Goal: Task Accomplishment & Management: Complete application form

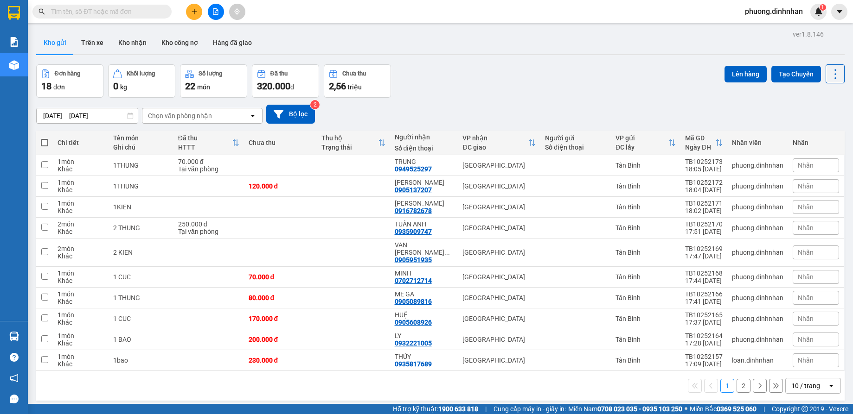
click at [192, 7] on button at bounding box center [194, 12] width 16 height 16
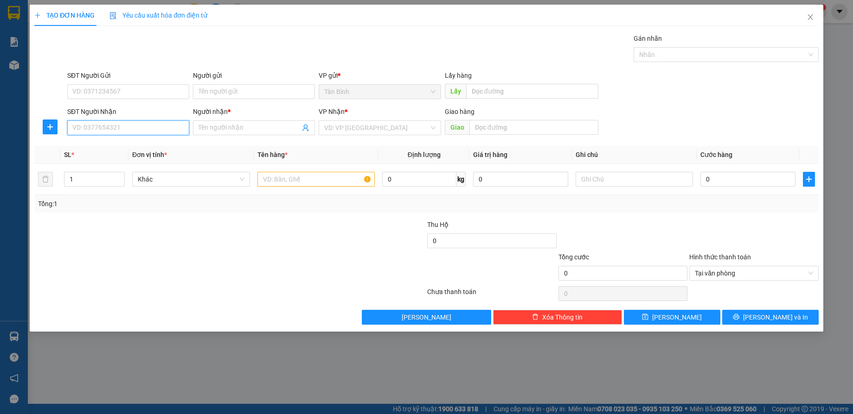
click at [137, 126] on input "SĐT Người Nhận" at bounding box center [128, 128] width 122 height 15
type input "0908140586"
click at [148, 144] on div "0908140586 - huyền" at bounding box center [128, 146] width 111 height 10
type input "huyền"
type input "0908140586"
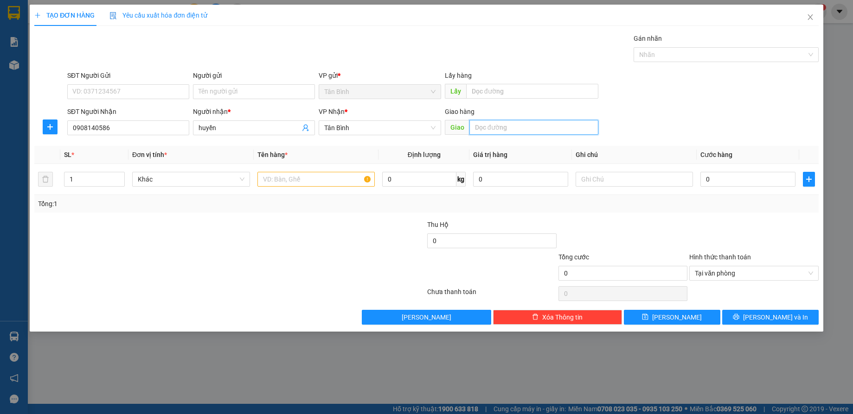
click at [542, 127] on input "text" at bounding box center [533, 127] width 129 height 15
type input "[PERSON_NAME]"
click at [305, 183] on input "text" at bounding box center [316, 179] width 118 height 15
click at [305, 182] on input "text" at bounding box center [316, 179] width 118 height 15
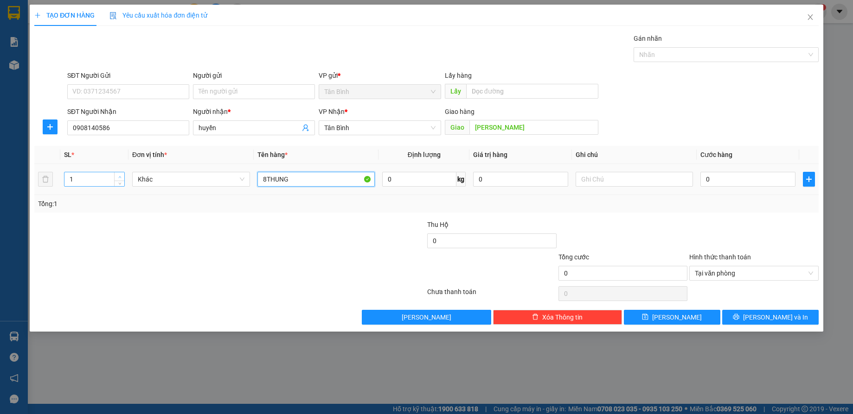
type input "8THUNG"
click at [116, 174] on span "Increase Value" at bounding box center [119, 176] width 10 height 8
click at [123, 173] on span "Increase Value" at bounding box center [119, 176] width 10 height 8
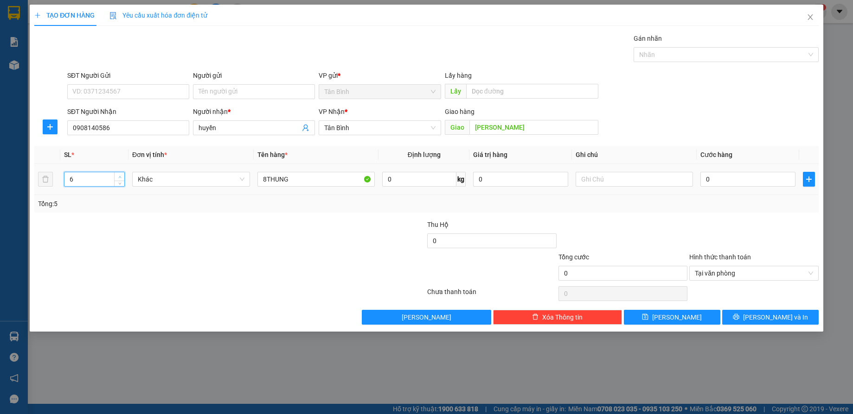
click at [123, 173] on span "Increase Value" at bounding box center [119, 176] width 10 height 8
type input "8"
click at [121, 172] on span "Increase Value" at bounding box center [119, 176] width 10 height 8
drag, startPoint x: 809, startPoint y: 274, endPoint x: 750, endPoint y: 215, distance: 84.6
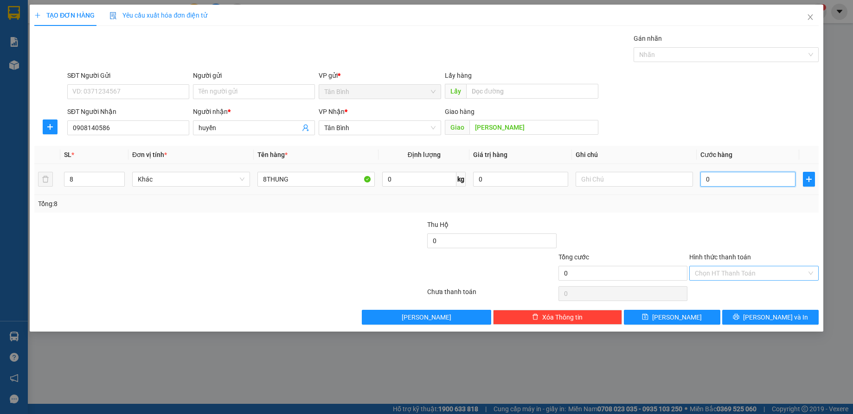
click at [747, 181] on input "0" at bounding box center [747, 179] width 95 height 15
click at [126, 126] on input "0908140586" at bounding box center [128, 128] width 122 height 15
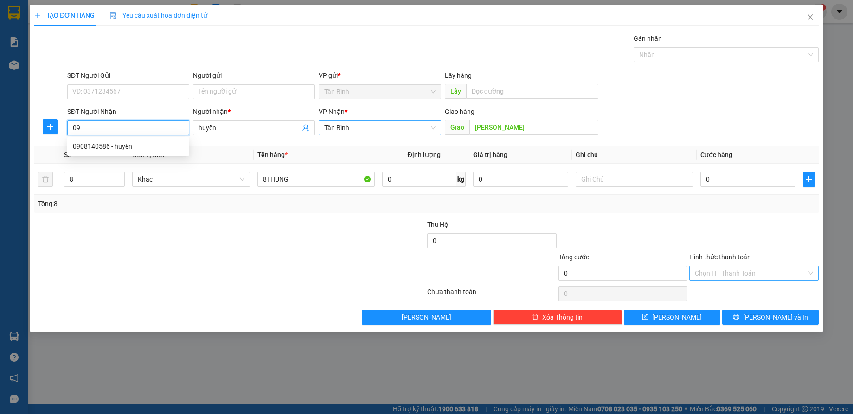
type input "0"
type input "0816039969"
click at [102, 142] on div "0816039969 - SINH" at bounding box center [128, 146] width 111 height 10
type input "SINH"
type input "0816039969"
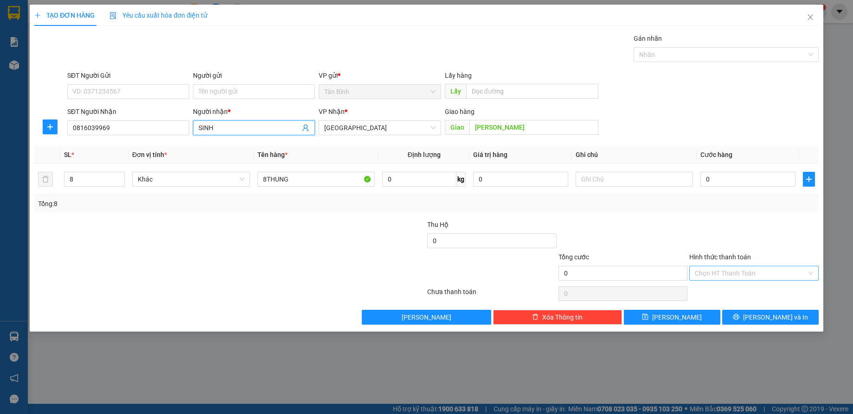
click at [230, 127] on input "SINH" at bounding box center [249, 128] width 102 height 10
type input "S"
type input "QUYEN"
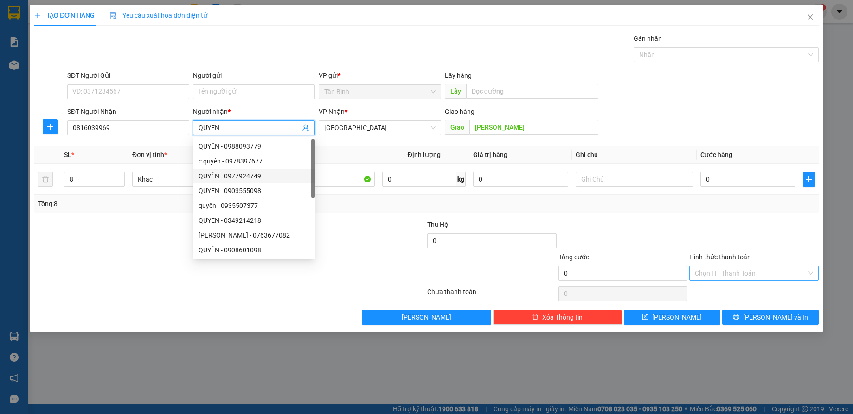
click at [306, 179] on div "QUYỀN - 0977924749" at bounding box center [253, 176] width 111 height 10
type input "0977924749"
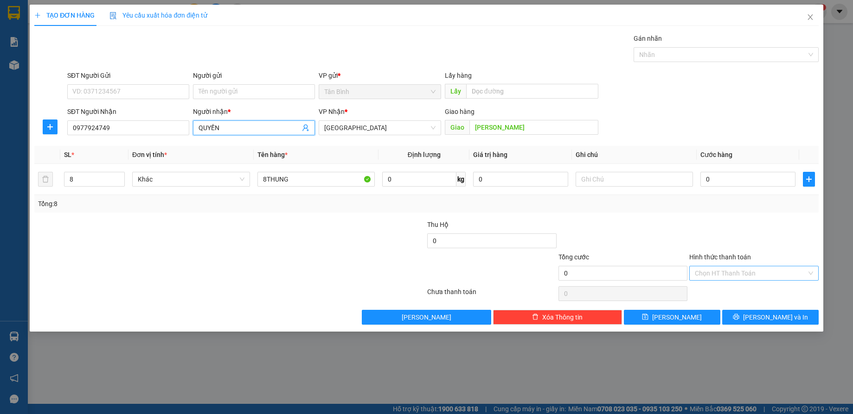
click at [273, 130] on input "QUYỀN" at bounding box center [249, 128] width 102 height 10
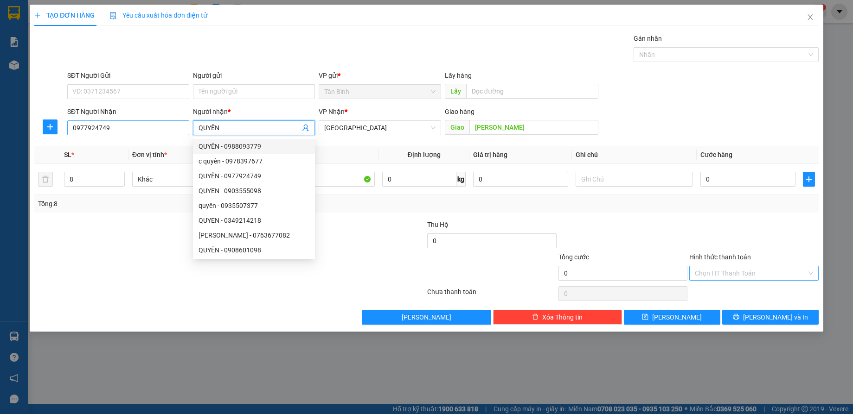
type input "QUYỀN"
click at [140, 127] on input "0977924749" at bounding box center [128, 128] width 122 height 15
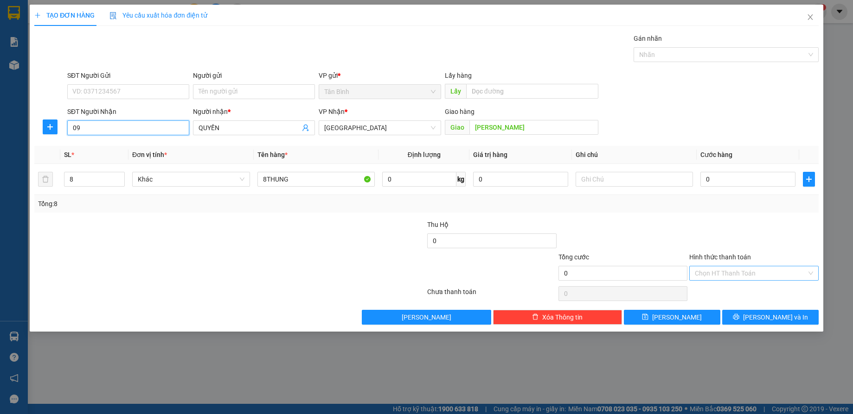
type input "0"
type input "08"
click at [280, 124] on input "QUYỀN" at bounding box center [249, 128] width 102 height 10
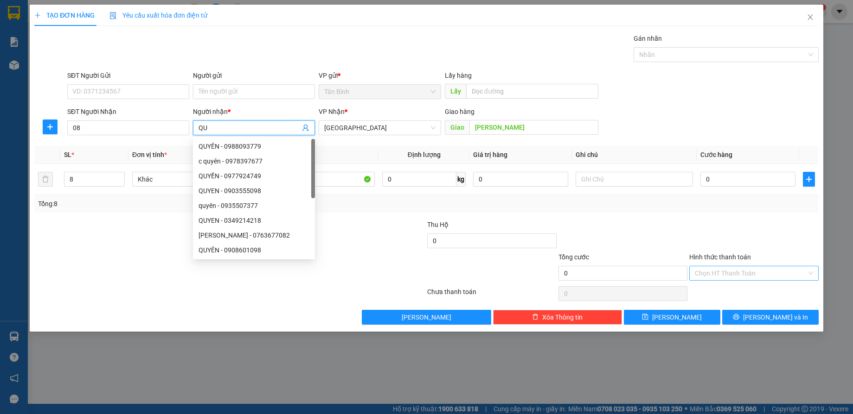
type input "Q"
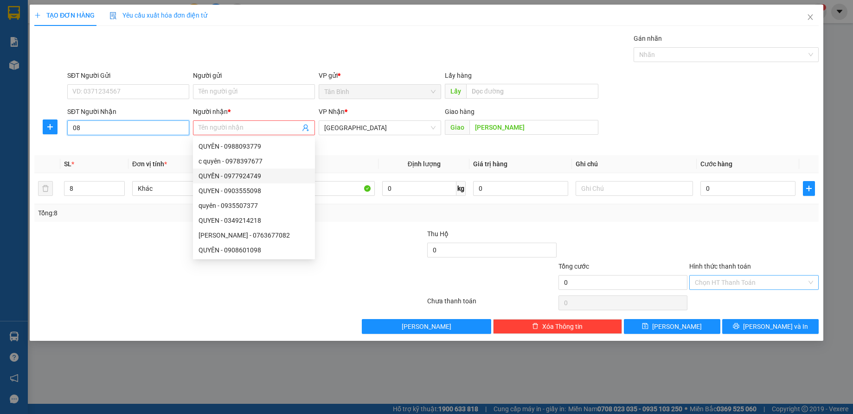
click at [121, 122] on input "08" at bounding box center [128, 128] width 122 height 15
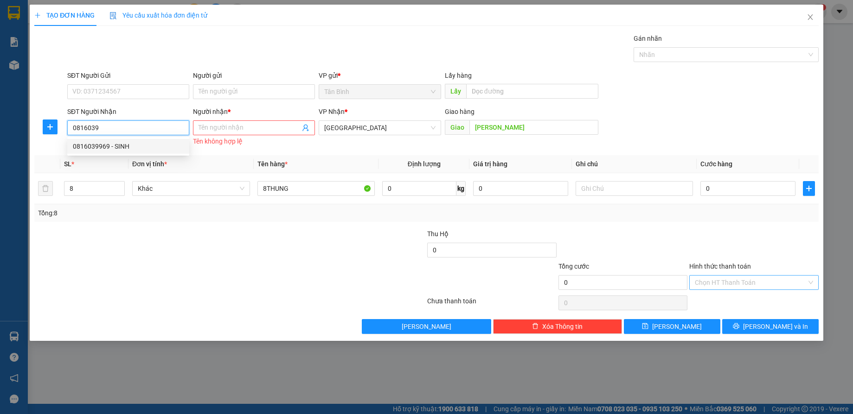
click at [140, 144] on div "0816039969 - SINH" at bounding box center [128, 146] width 111 height 10
type input "0816039969"
type input "SINH"
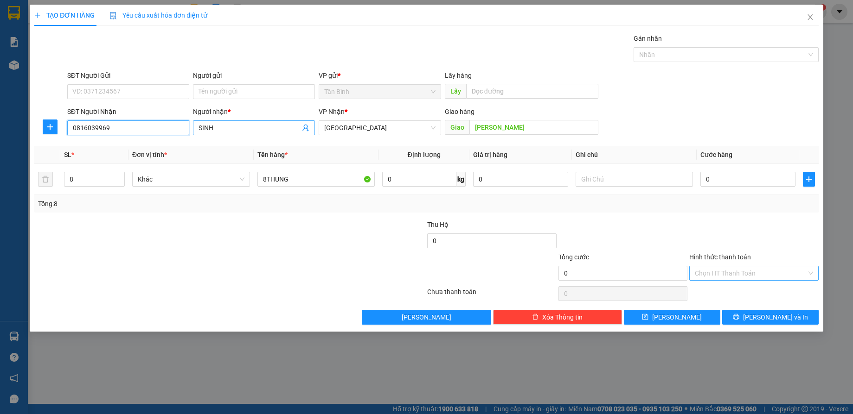
type input "0816039969"
click at [235, 123] on input "SINH" at bounding box center [249, 128] width 102 height 10
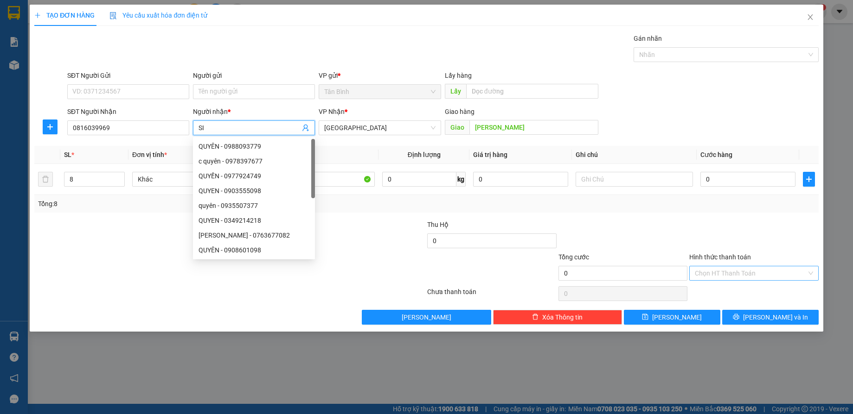
type input "S"
type input "QUYEN"
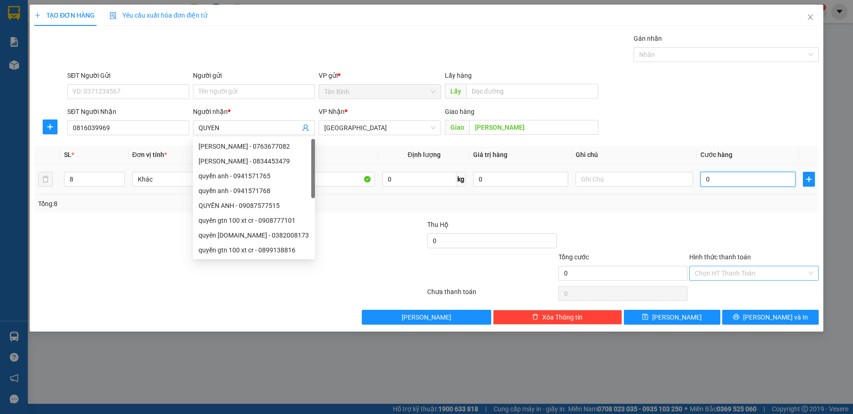
click at [747, 178] on input "0" at bounding box center [747, 179] width 95 height 15
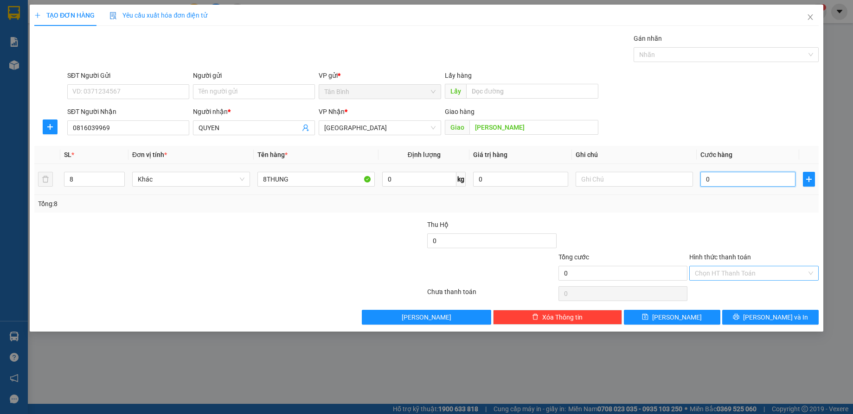
type input "8"
type input "80"
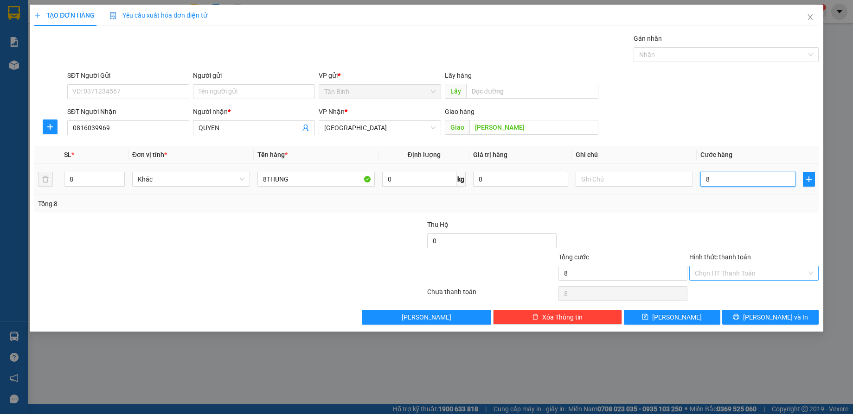
type input "80"
type input "800"
type input "800.000"
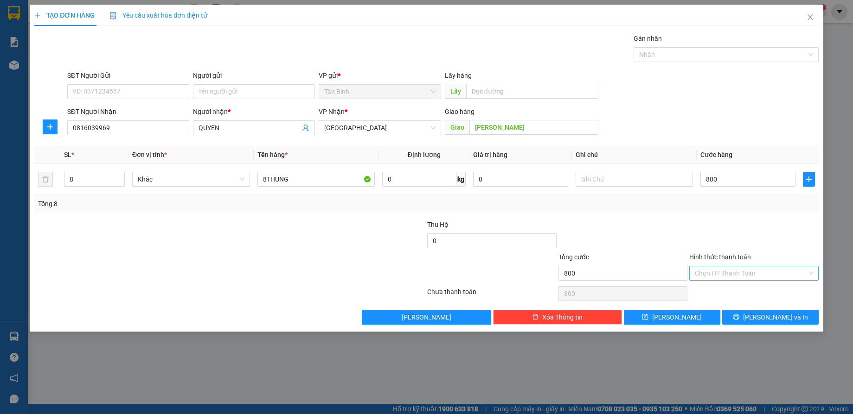
type input "800.000"
drag, startPoint x: 748, startPoint y: 207, endPoint x: 781, endPoint y: 248, distance: 52.1
click at [751, 213] on div "Transit Pickup Surcharge Ids Transit Deliver Surcharge Ids Transit Deliver Surc…" at bounding box center [425, 179] width 783 height 292
click at [773, 318] on span "[PERSON_NAME] và In" at bounding box center [775, 317] width 65 height 10
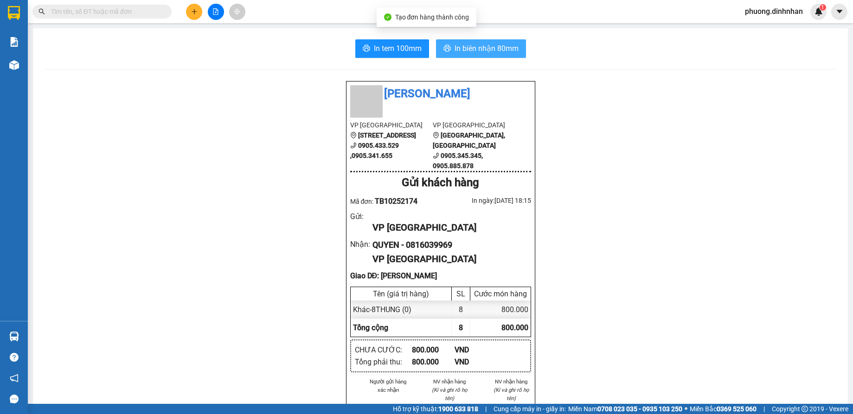
click at [454, 42] on button "In biên nhận 80mm" at bounding box center [481, 48] width 90 height 19
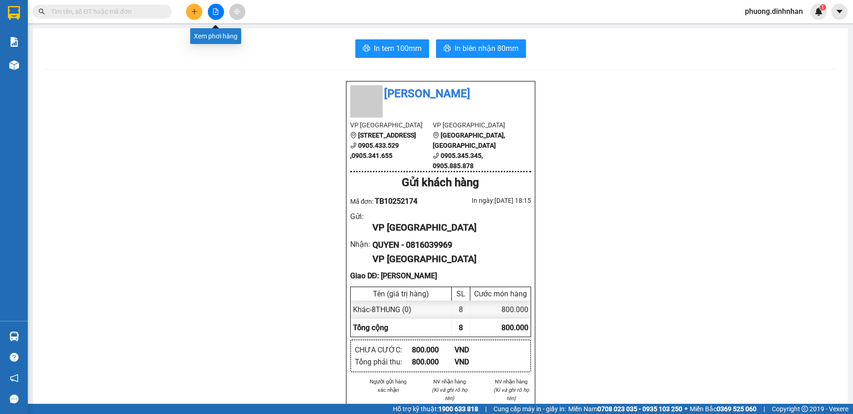
click at [199, 14] on button at bounding box center [194, 12] width 16 height 16
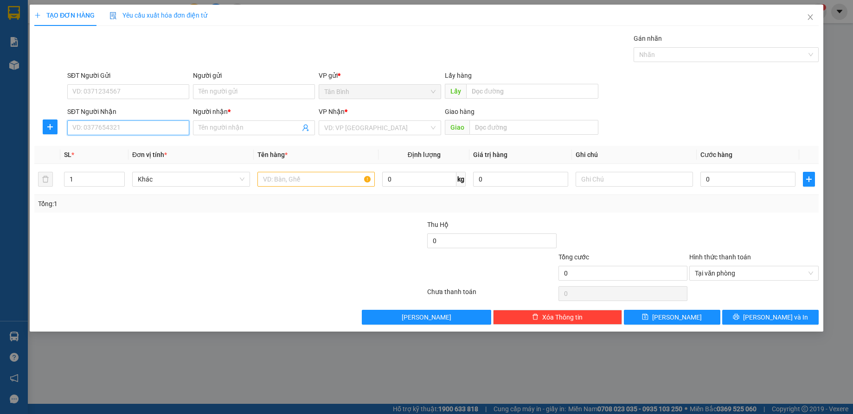
click at [140, 134] on input "SĐT Người Nhận" at bounding box center [128, 128] width 122 height 15
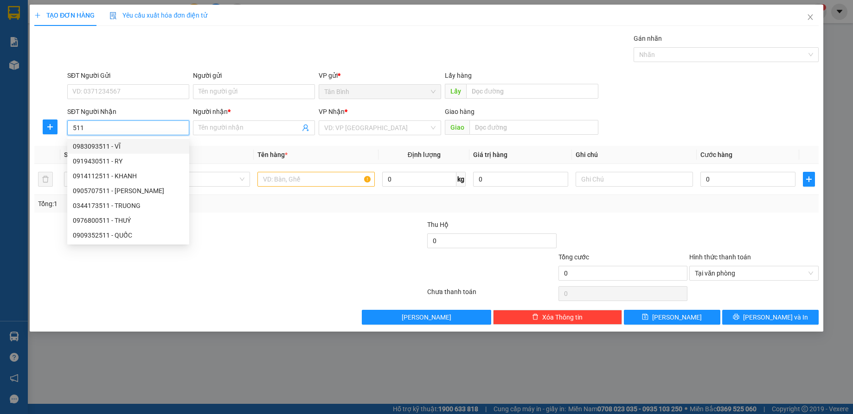
click at [136, 129] on input "511" at bounding box center [128, 128] width 122 height 15
click at [135, 129] on input "511" at bounding box center [128, 128] width 122 height 15
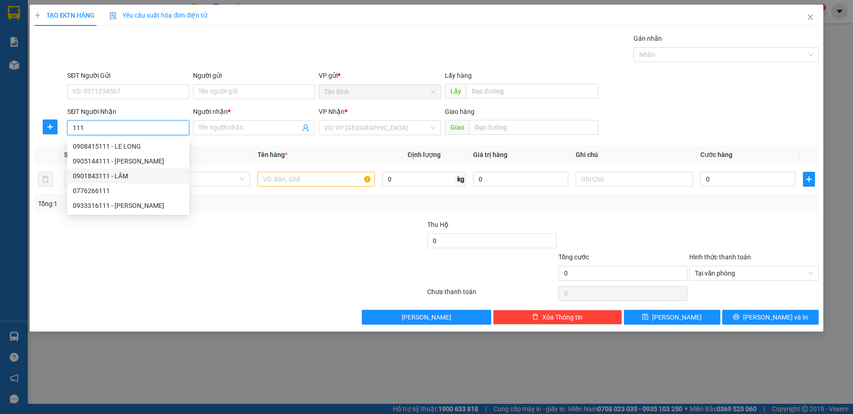
click at [142, 181] on div "0901843111 - LÂM" at bounding box center [128, 176] width 111 height 10
type input "0901843111"
type input "LÂM"
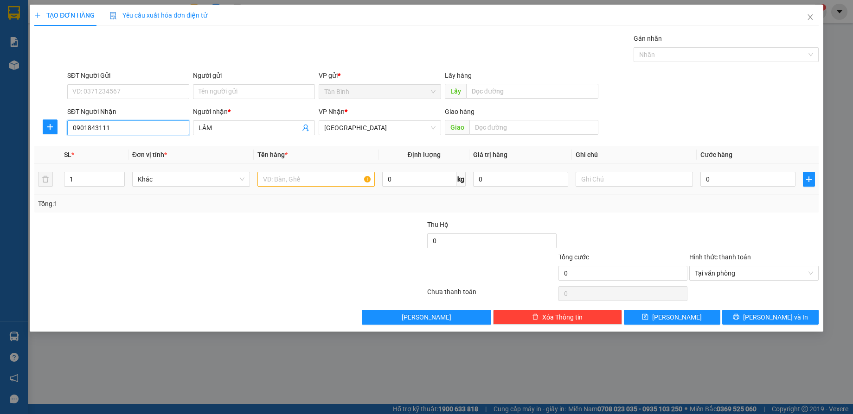
type input "0901843111"
click at [293, 177] on input "text" at bounding box center [316, 179] width 118 height 15
type input "1 CUC"
click at [759, 175] on input "0" at bounding box center [747, 179] width 95 height 15
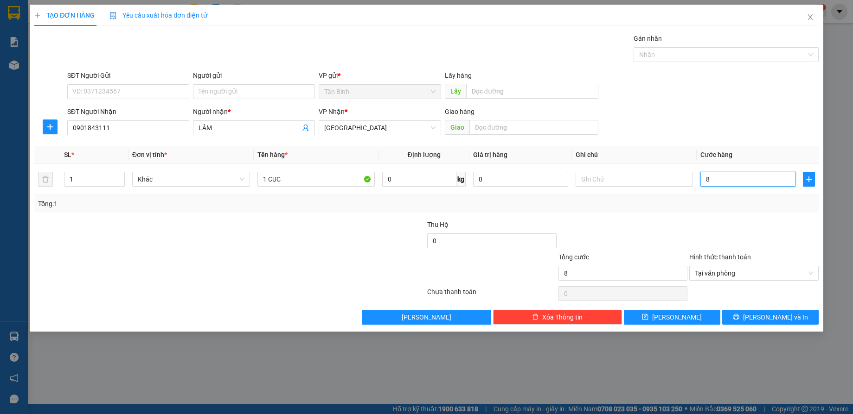
type input "8"
type input "80"
type input "800"
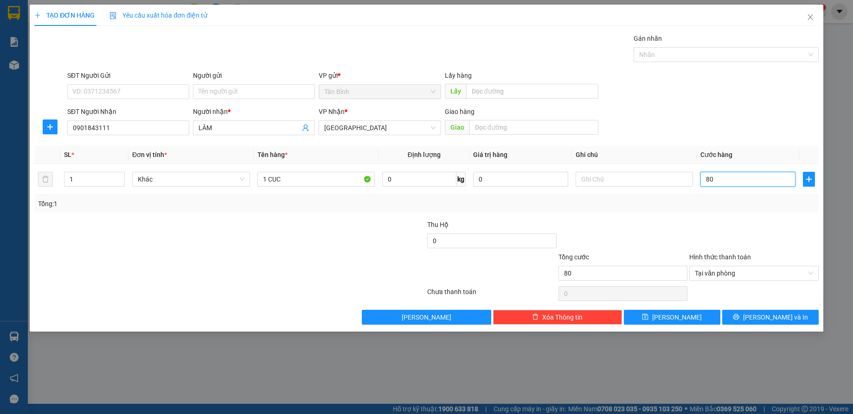
type input "800"
type input "8.000"
type input "80.000"
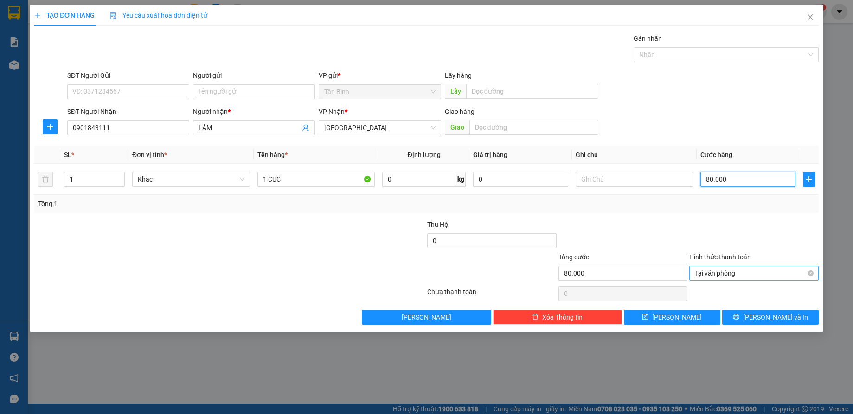
type input "80.000"
click at [793, 324] on button "[PERSON_NAME] và In" at bounding box center [770, 317] width 96 height 15
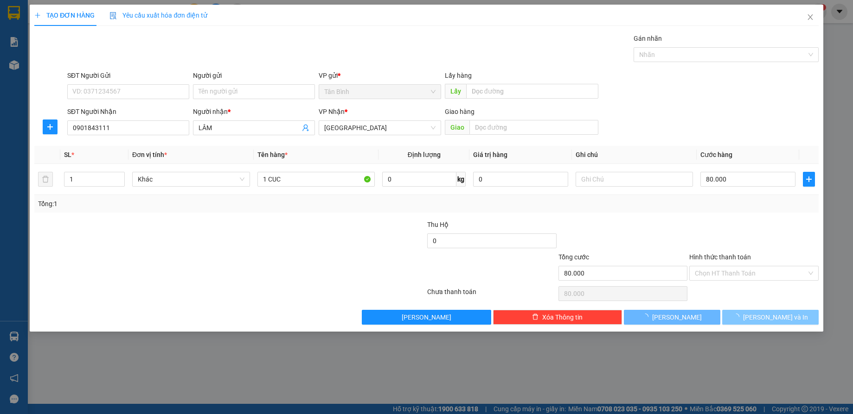
click at [784, 314] on span "[PERSON_NAME] và In" at bounding box center [775, 317] width 65 height 10
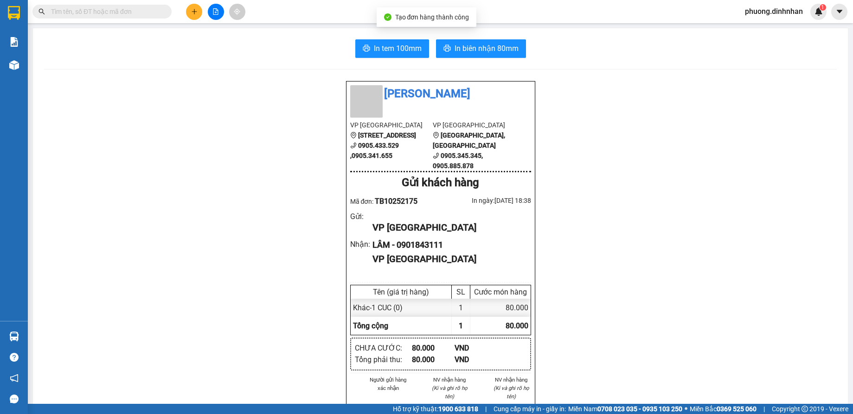
click at [431, 49] on div "In tem 100mm In biên nhận 80mm" at bounding box center [440, 48] width 792 height 19
click at [443, 49] on icon "printer" at bounding box center [446, 48] width 7 height 6
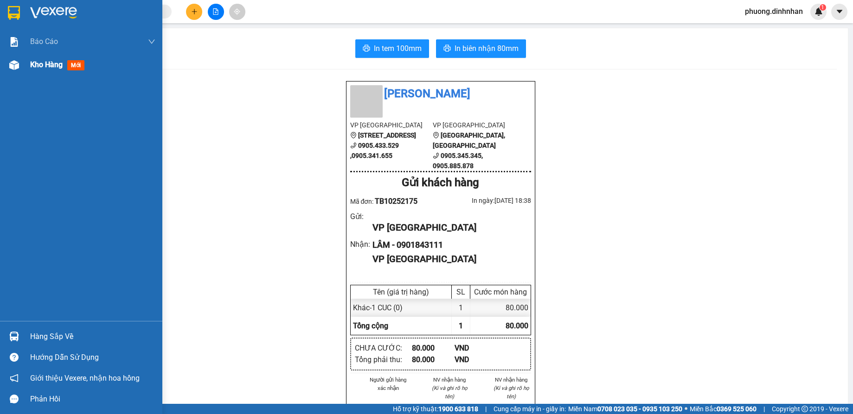
click at [28, 64] on div "Kho hàng mới" at bounding box center [81, 64] width 162 height 23
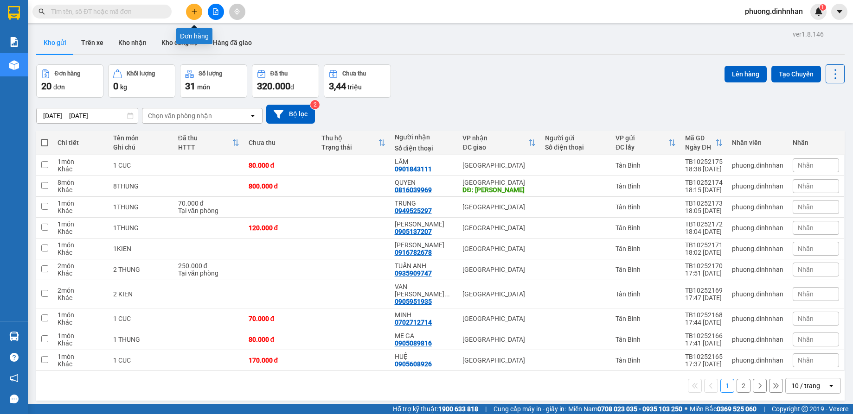
click at [191, 8] on icon "plus" at bounding box center [194, 11] width 6 height 6
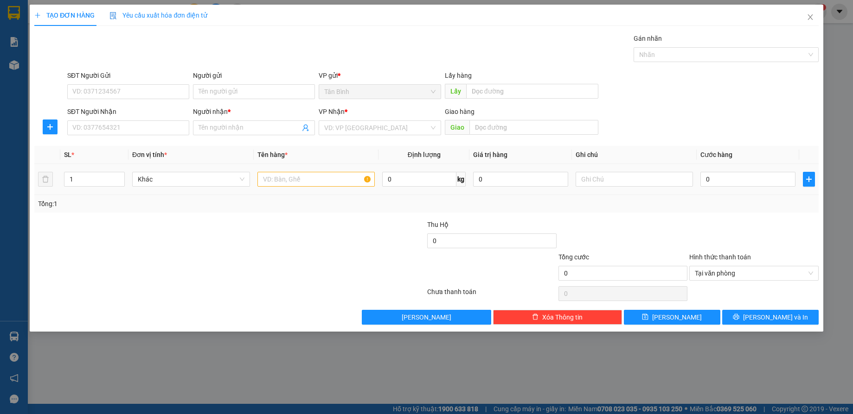
drag, startPoint x: 299, startPoint y: 170, endPoint x: 300, endPoint y: 180, distance: 10.7
click at [300, 177] on td at bounding box center [316, 179] width 125 height 31
click at [301, 182] on input "text" at bounding box center [316, 179] width 118 height 15
type input "1 KIEN"
click at [95, 129] on input "SĐT Người Nhận" at bounding box center [128, 128] width 122 height 15
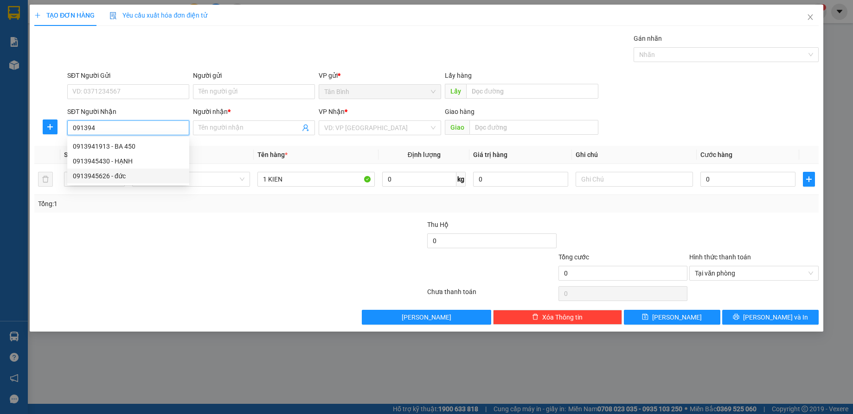
click at [108, 176] on div "0913945626 - đức" at bounding box center [128, 176] width 111 height 10
type input "0913945626"
type input "đức"
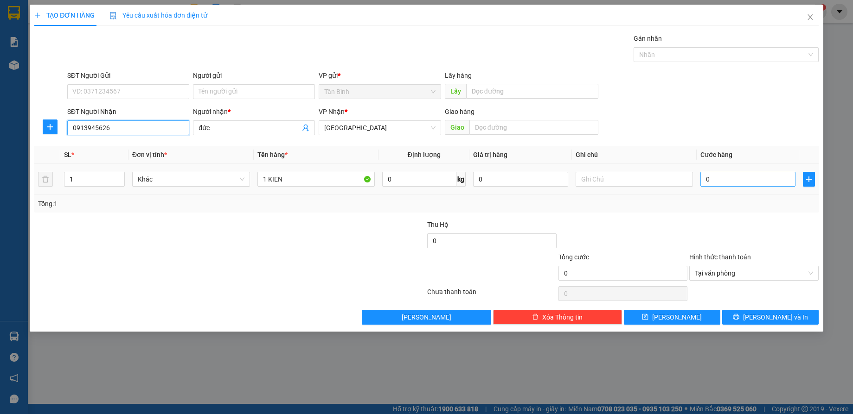
type input "0913945626"
click at [719, 181] on input "0" at bounding box center [747, 179] width 95 height 15
type input "12"
type input "120"
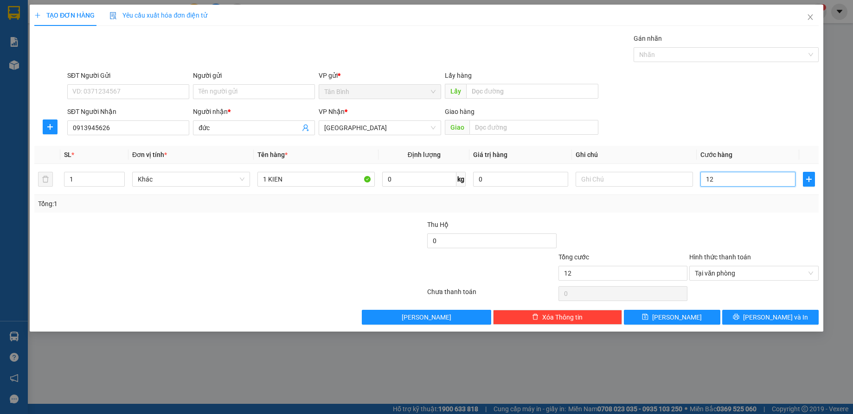
type input "120"
type input "1.200"
type input "12.000"
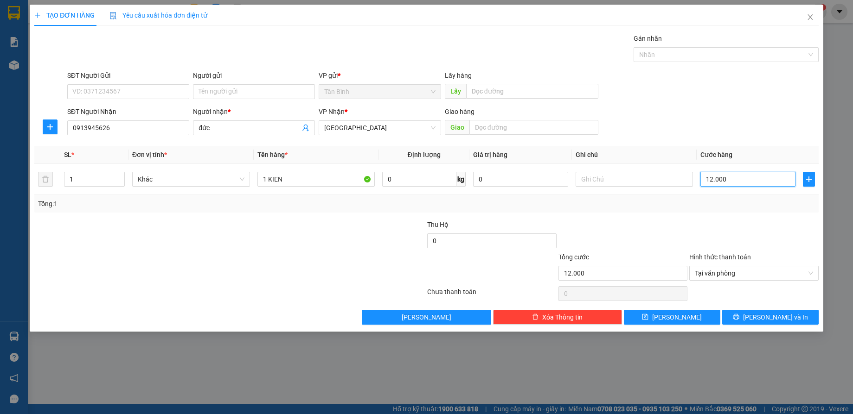
type input "120.000"
click at [794, 311] on button "[PERSON_NAME] và In" at bounding box center [770, 317] width 96 height 15
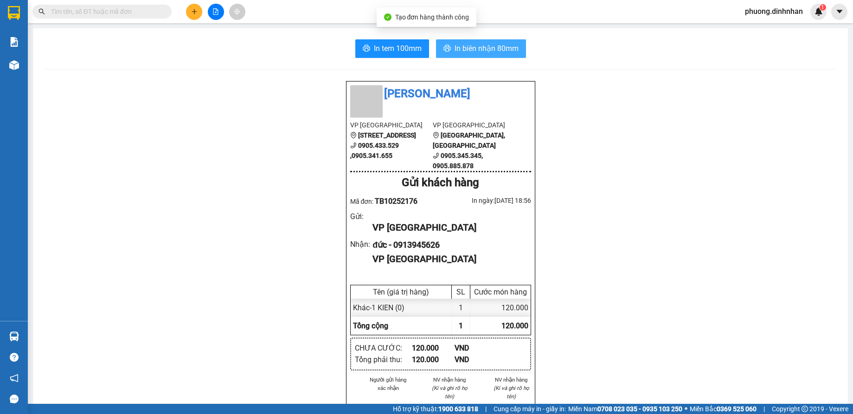
click at [461, 46] on span "In biên nhận 80mm" at bounding box center [486, 49] width 64 height 12
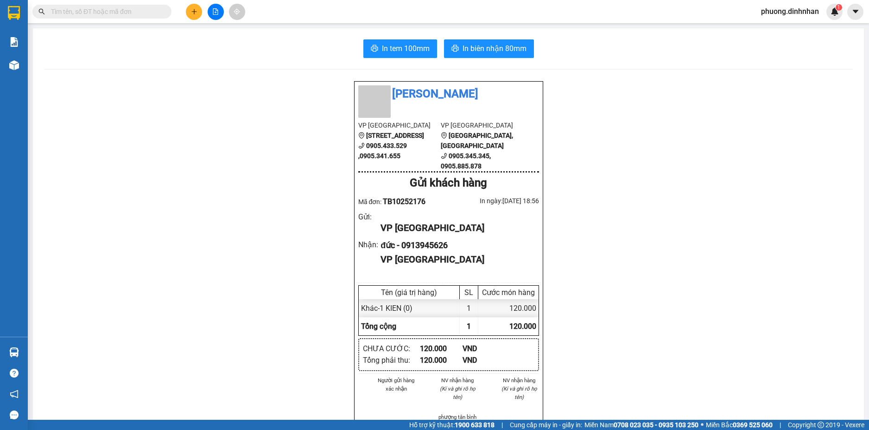
click at [196, 15] on button at bounding box center [194, 12] width 16 height 16
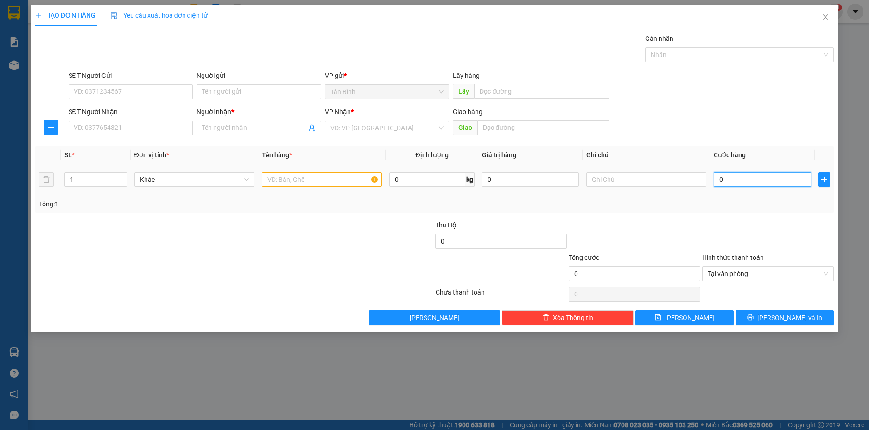
click at [747, 176] on input "0" at bounding box center [762, 179] width 97 height 15
click at [136, 127] on input "SĐT Người Nhận" at bounding box center [131, 128] width 125 height 15
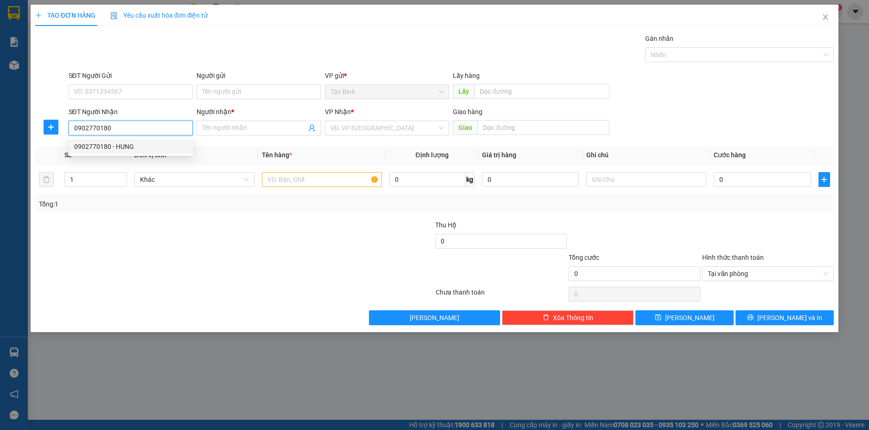
type input "0902770180"
click at [143, 155] on div "0902770180 0902770180 - HUNG" at bounding box center [131, 146] width 125 height 19
click at [155, 127] on input "0902770180" at bounding box center [131, 128] width 125 height 15
click at [146, 143] on div "0902770180 - HUNG" at bounding box center [131, 146] width 114 height 10
type input "HUNG"
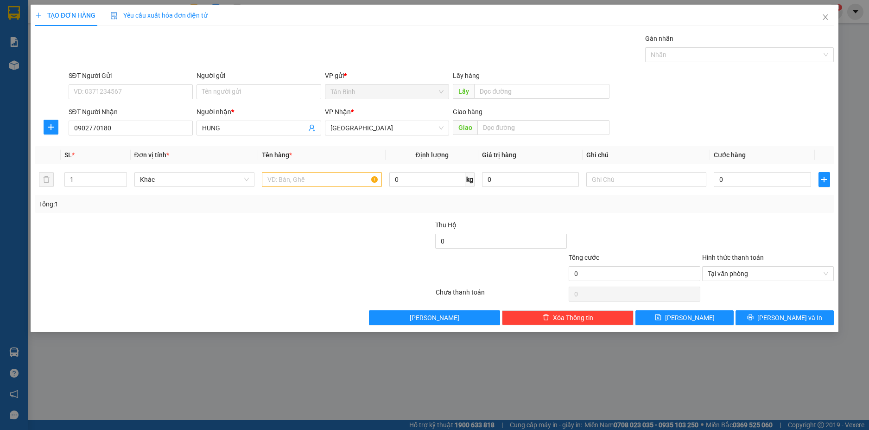
click at [296, 163] on th "Tên hàng *" at bounding box center [321, 155] width 127 height 18
click at [297, 175] on input "text" at bounding box center [322, 179] width 120 height 15
type input "1 THUNG"
click at [781, 193] on td "0" at bounding box center [762, 179] width 104 height 31
click at [777, 182] on input "0" at bounding box center [762, 179] width 97 height 15
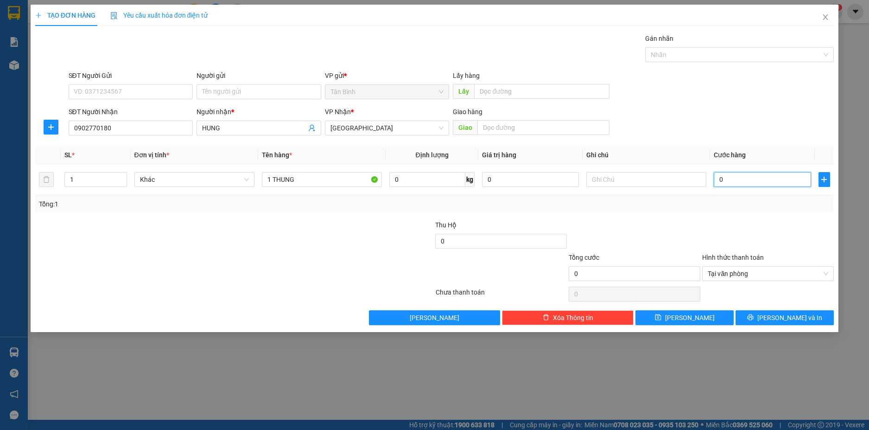
type input "1"
type input "15"
type input "150"
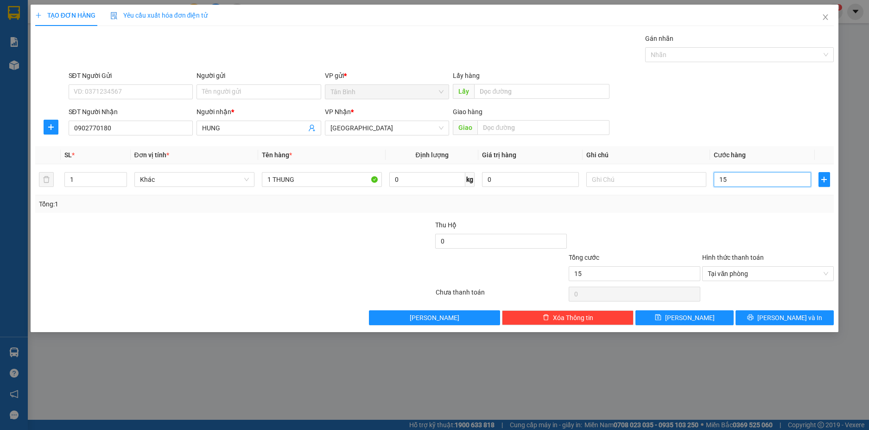
type input "150"
type input "1.500"
type input "15.000"
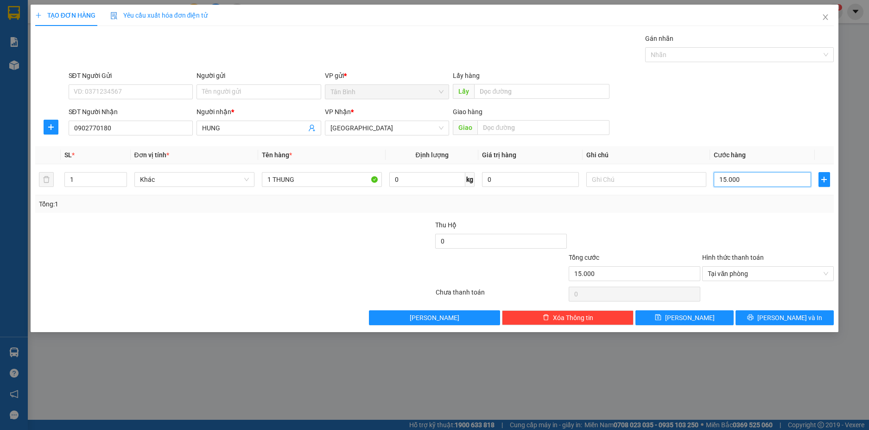
type input "150.000"
click at [810, 315] on button "[PERSON_NAME] và In" at bounding box center [785, 317] width 98 height 15
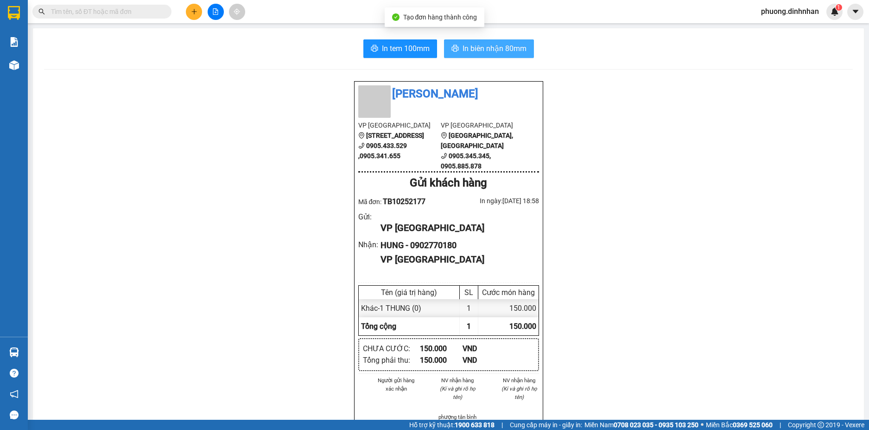
click at [518, 56] on button "In biên nhận 80mm" at bounding box center [489, 48] width 90 height 19
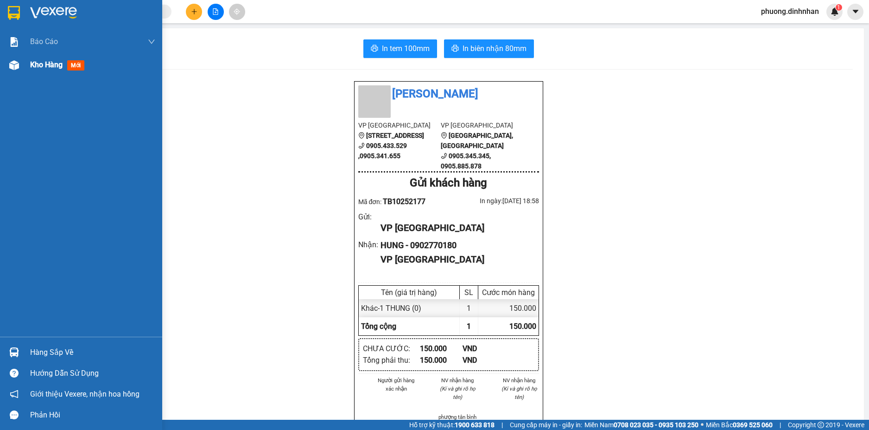
click at [15, 71] on div at bounding box center [14, 65] width 16 height 16
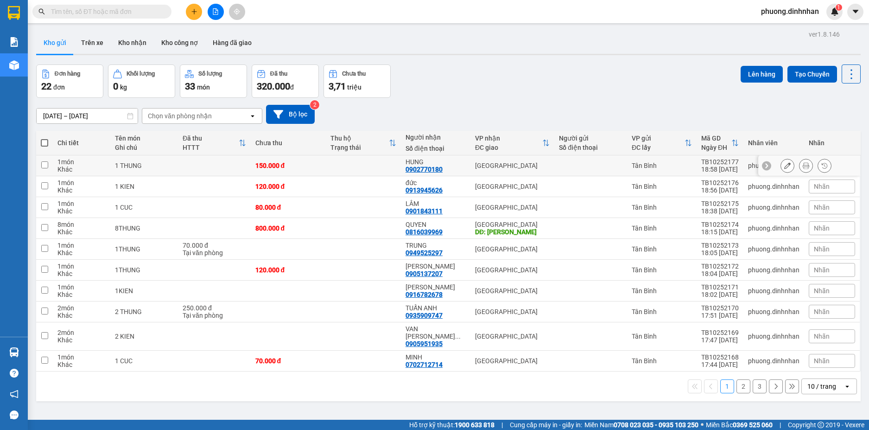
click at [785, 168] on button at bounding box center [787, 166] width 13 height 16
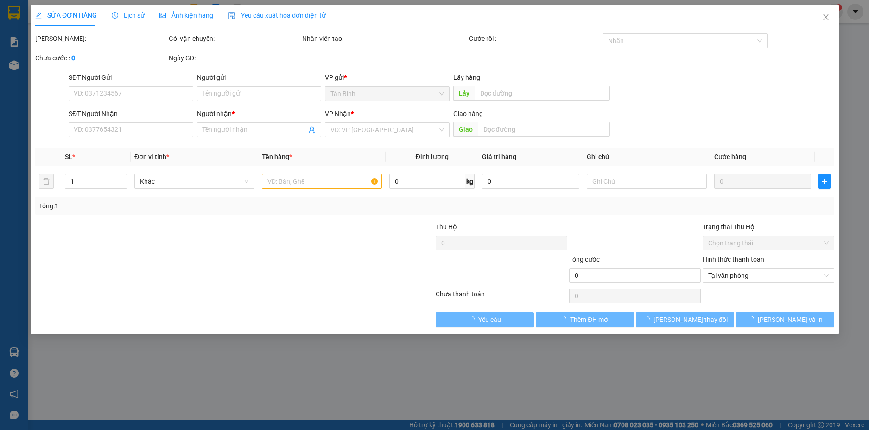
type input "0902770180"
type input "HUNG"
type input "150.000"
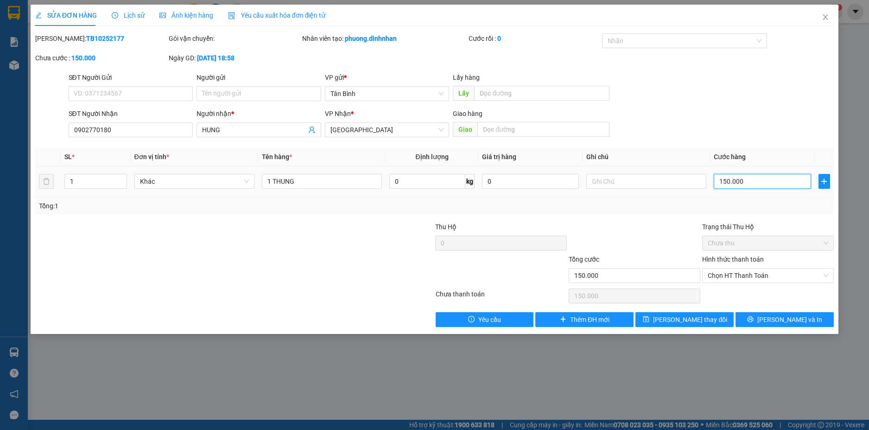
click at [744, 180] on input "150.000" at bounding box center [762, 181] width 97 height 15
click at [782, 274] on span "Chọn HT Thanh Toán" at bounding box center [768, 275] width 121 height 14
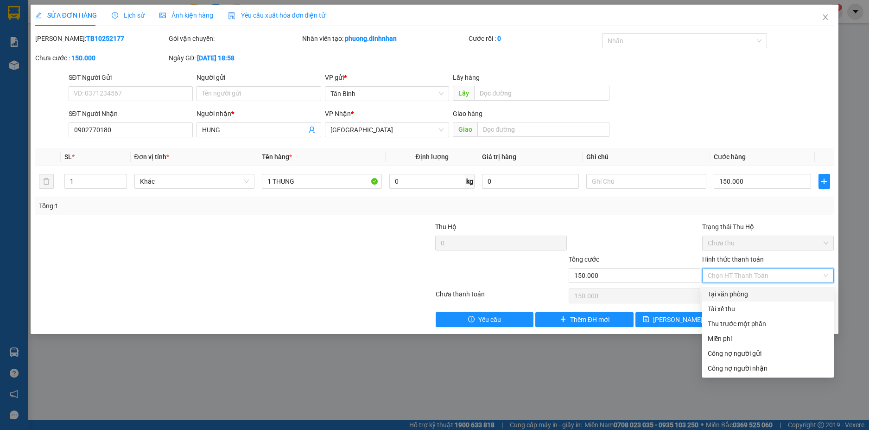
click at [747, 293] on div "Tại văn phòng" at bounding box center [768, 294] width 121 height 10
type input "0"
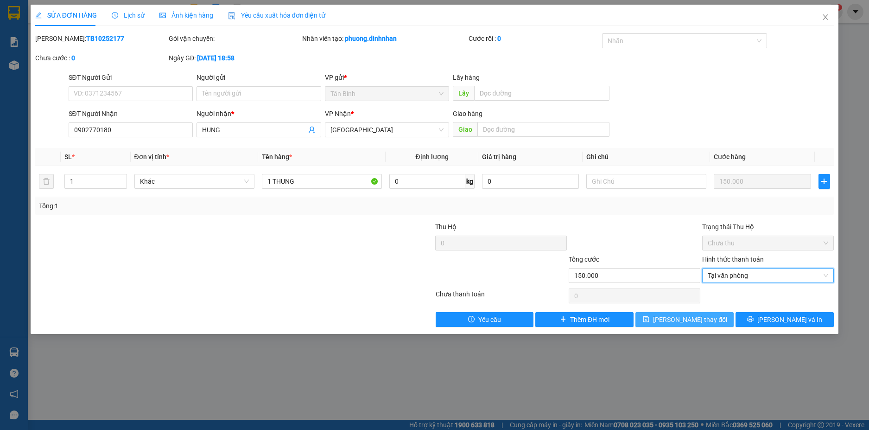
click at [672, 325] on button "[PERSON_NAME] thay đổi" at bounding box center [685, 319] width 98 height 15
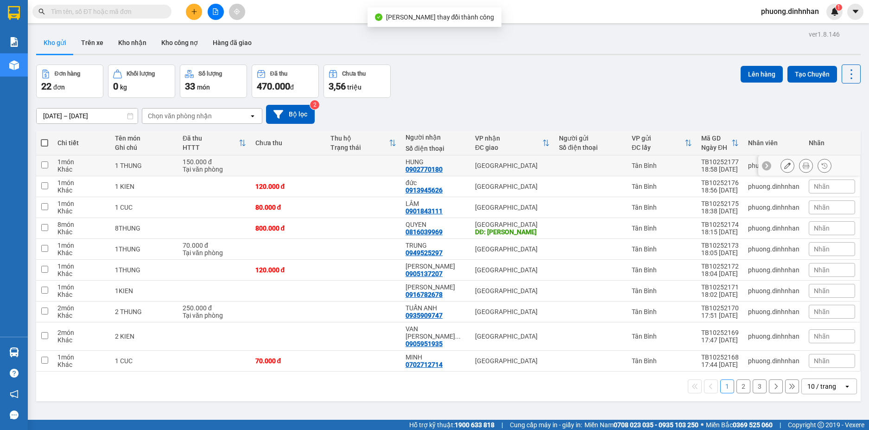
click at [803, 166] on icon at bounding box center [806, 165] width 6 height 6
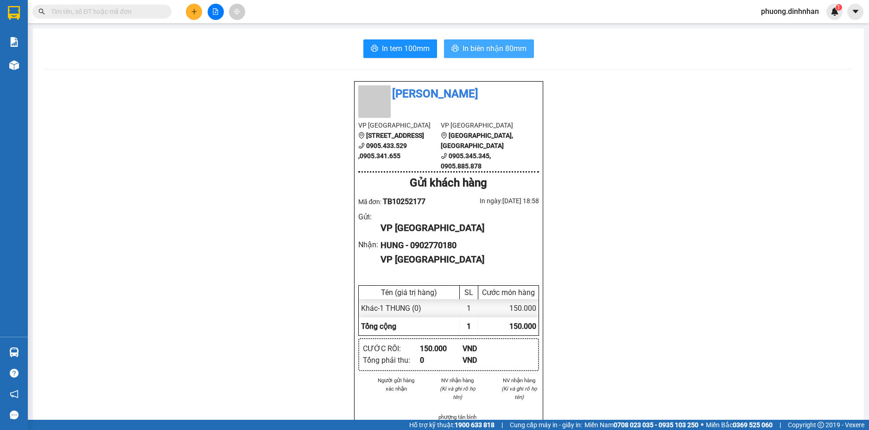
click at [502, 56] on button "In biên nhận 80mm" at bounding box center [489, 48] width 90 height 19
click at [194, 9] on icon "plus" at bounding box center [194, 11] width 6 height 6
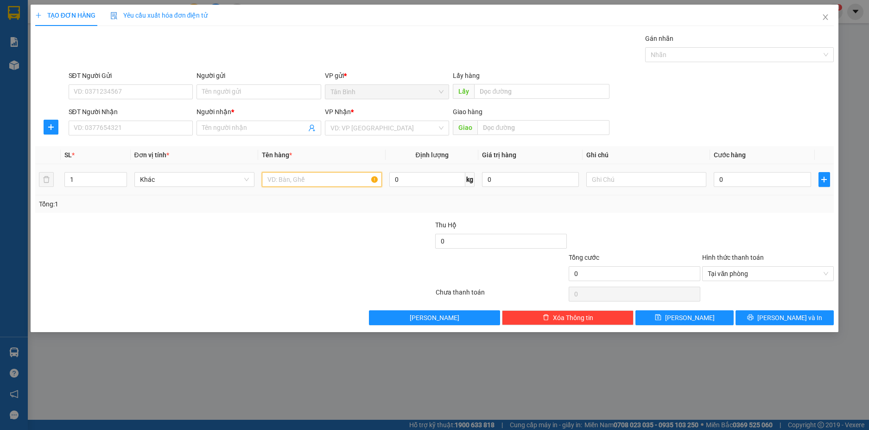
click at [333, 183] on input "text" at bounding box center [322, 179] width 120 height 15
type input "1 BAO"
click at [769, 184] on input "0" at bounding box center [762, 179] width 97 height 15
type input "1"
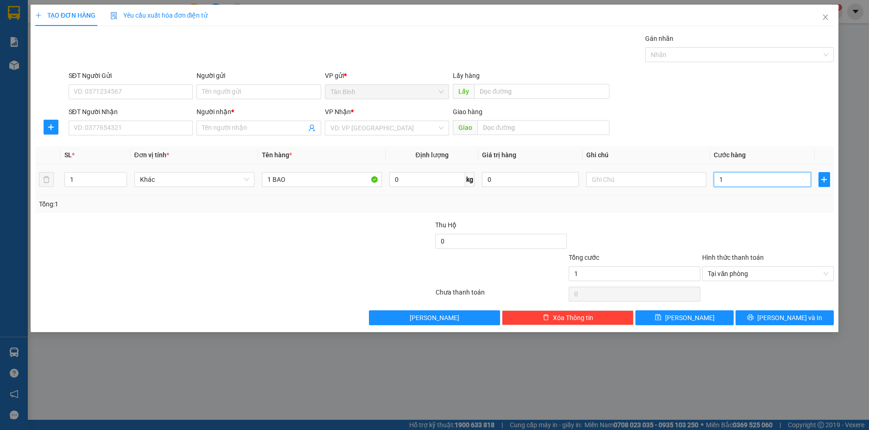
type input "10"
type input "100"
type input "1.000"
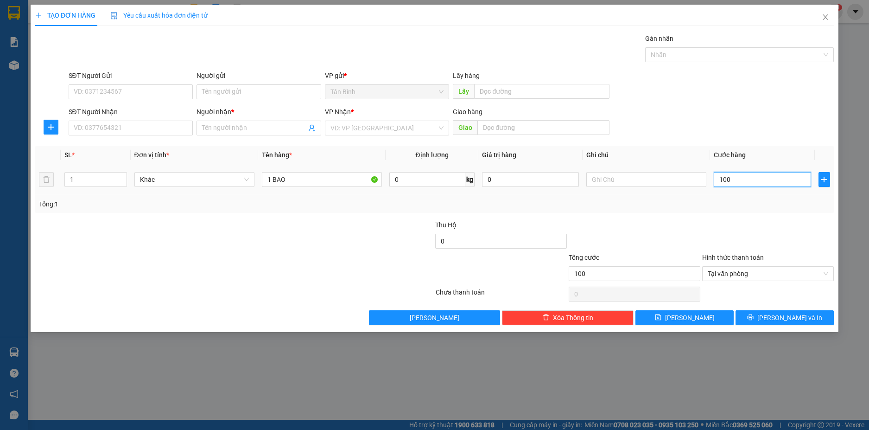
type input "1.000"
type input "10.000"
type input "100.000"
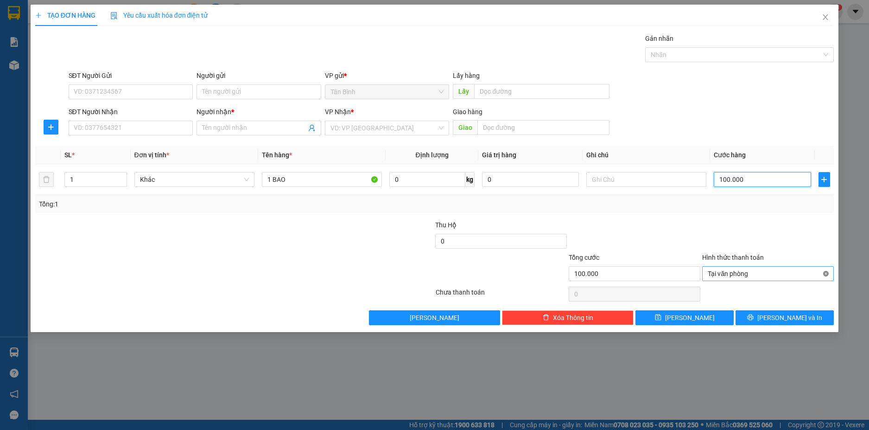
type input "100.000"
click at [173, 131] on input "SĐT Người Nhận" at bounding box center [131, 128] width 125 height 15
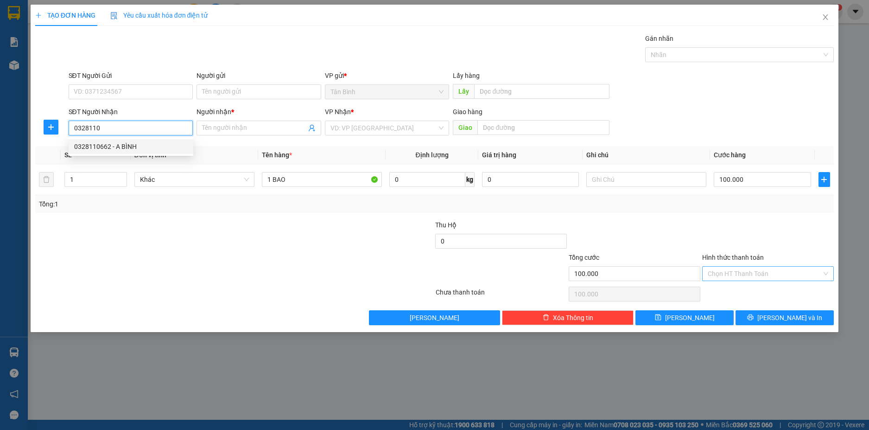
click at [125, 145] on div "0328110662 - A BÌNH" at bounding box center [131, 146] width 114 height 10
type input "0328110662"
type input "A BÌNH"
type input "0328110662"
click at [806, 308] on div "Transit Pickup Surcharge Ids Transit Deliver Surcharge Ids Transit Deliver Surc…" at bounding box center [434, 179] width 799 height 292
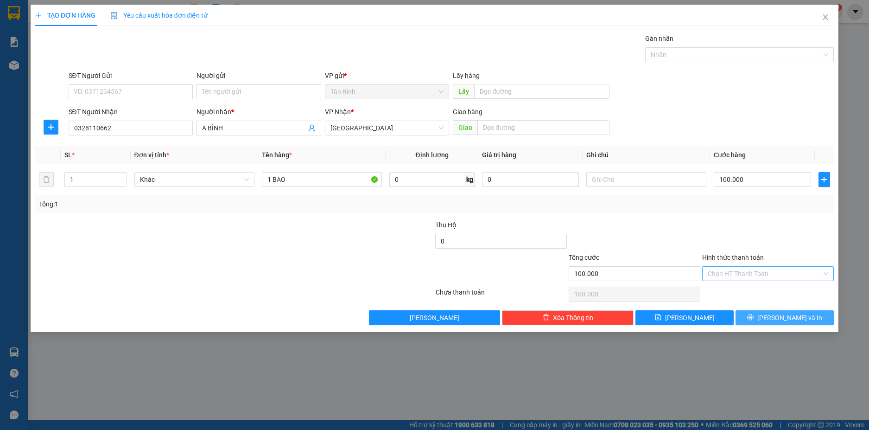
click at [807, 312] on button "[PERSON_NAME] và In" at bounding box center [785, 317] width 98 height 15
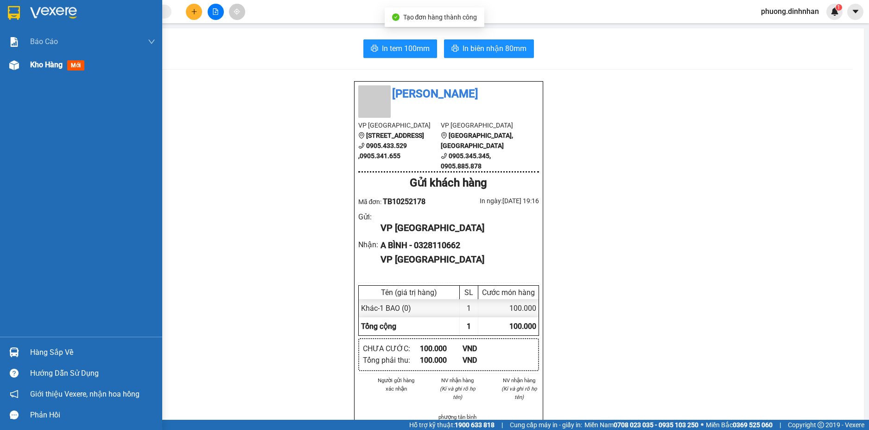
click at [0, 73] on div "Kho hàng mới" at bounding box center [81, 64] width 162 height 23
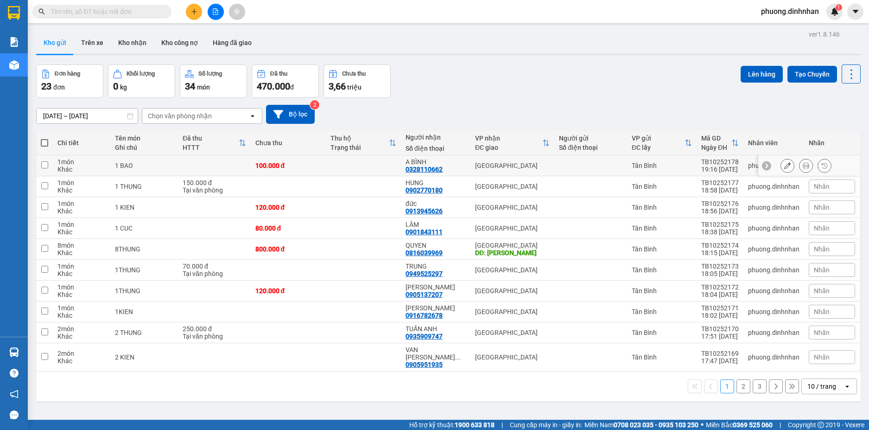
click at [784, 167] on icon at bounding box center [787, 165] width 6 height 6
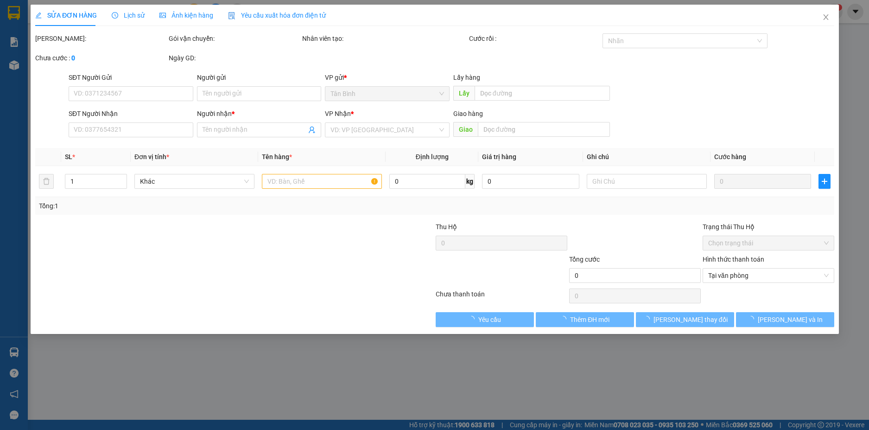
type input "0328110662"
type input "A BÌNH"
type input "100.000"
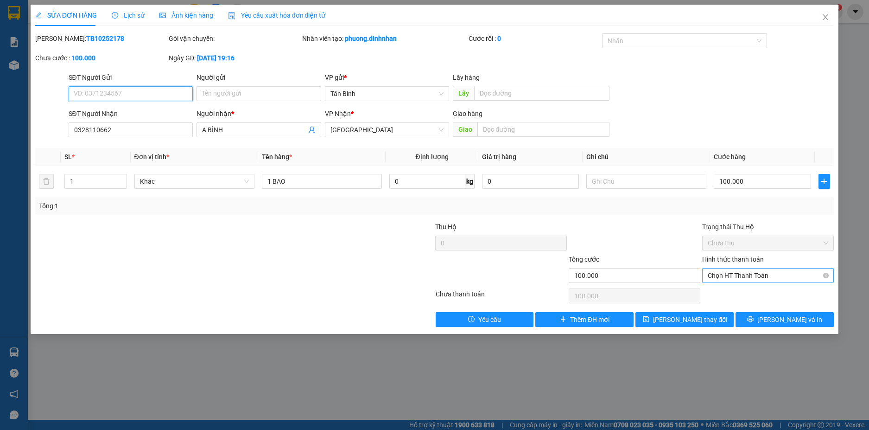
click at [744, 276] on span "Chọn HT Thanh Toán" at bounding box center [768, 275] width 121 height 14
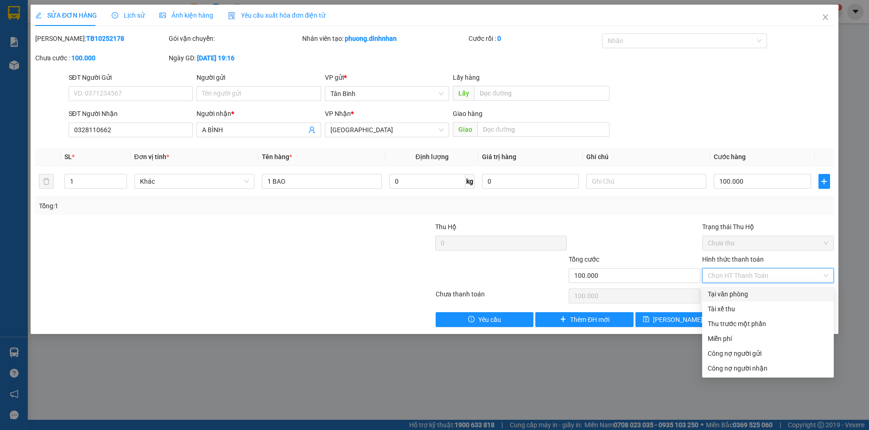
drag, startPoint x: 745, startPoint y: 293, endPoint x: 713, endPoint y: 300, distance: 33.3
click at [744, 293] on div "Tại văn phòng" at bounding box center [768, 294] width 121 height 10
type input "0"
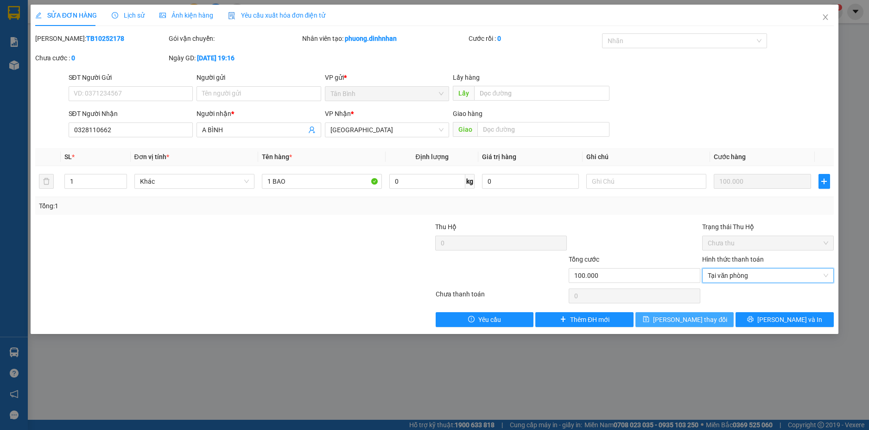
click at [684, 324] on span "[PERSON_NAME] thay đổi" at bounding box center [690, 319] width 74 height 10
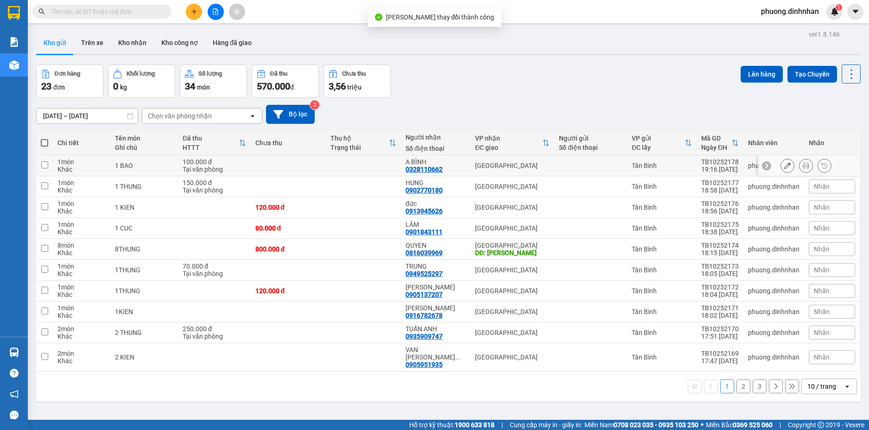
click at [800, 164] on button at bounding box center [806, 166] width 13 height 16
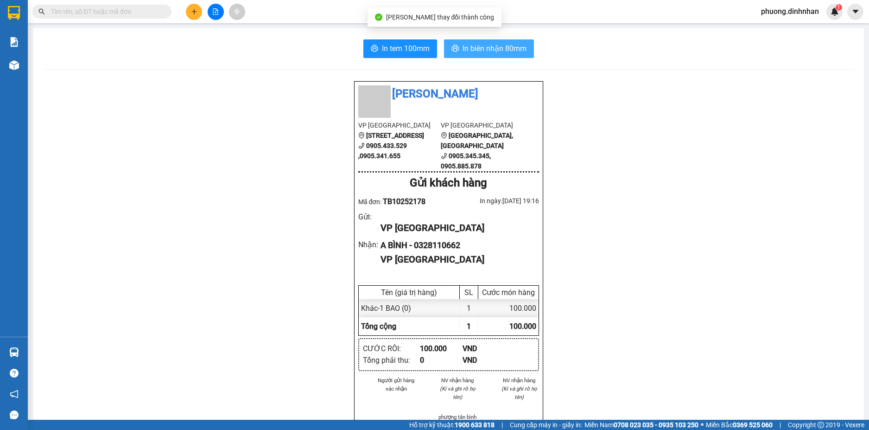
click at [496, 54] on span "In biên nhận 80mm" at bounding box center [495, 49] width 64 height 12
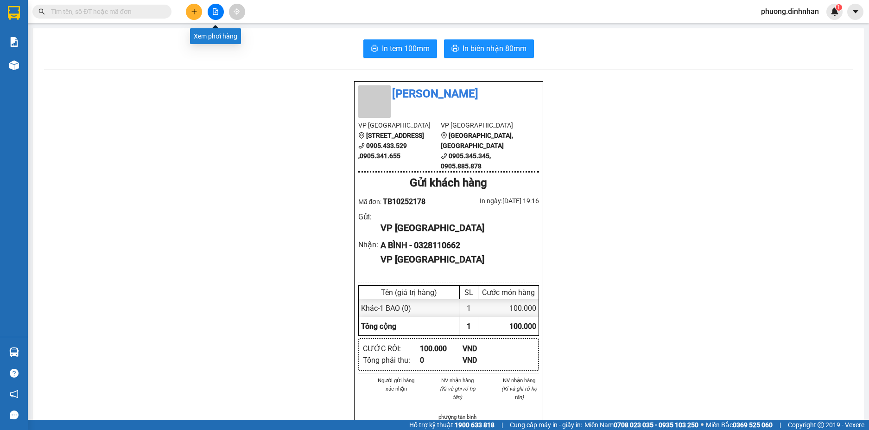
click at [211, 14] on button at bounding box center [216, 12] width 16 height 16
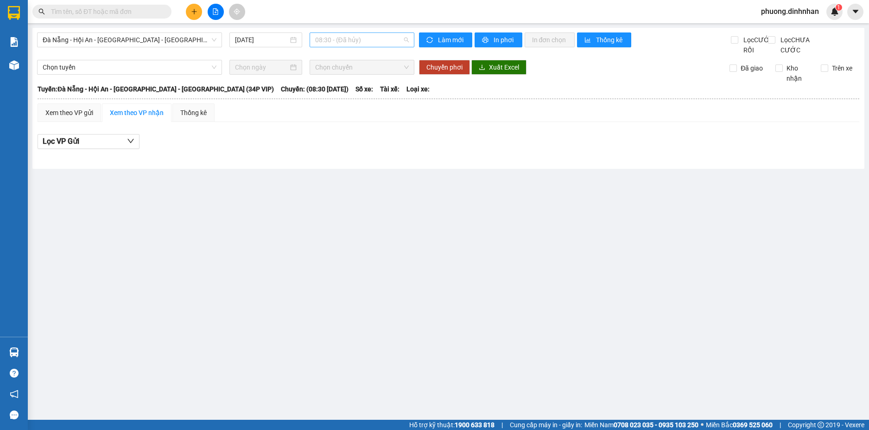
click at [340, 38] on span "08:30 - (Đã hủy)" at bounding box center [362, 40] width 94 height 14
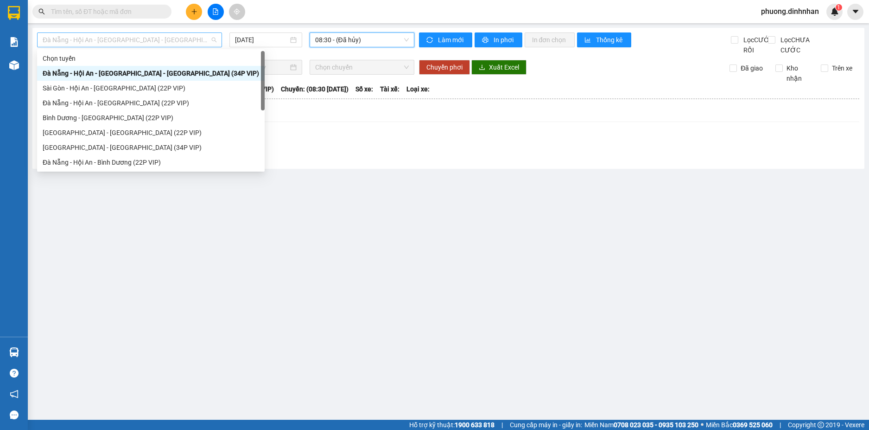
click at [129, 43] on span "Đà Nẵng - Hội An - [GEOGRAPHIC_DATA] - [GEOGRAPHIC_DATA] (34P VIP)" at bounding box center [130, 40] width 174 height 14
click at [95, 105] on div "Đà Nẵng - Hội An - [GEOGRAPHIC_DATA] (22P VIP)" at bounding box center [151, 103] width 216 height 10
type input "[DATE]"
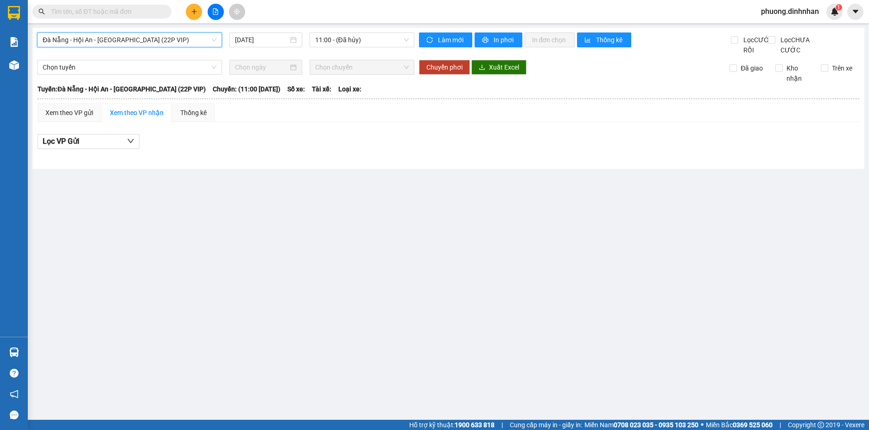
drag, startPoint x: 382, startPoint y: 34, endPoint x: 373, endPoint y: 59, distance: 26.7
click at [377, 52] on body "Kết quả tìm kiếm ( 0 ) Bộ lọc No Data phuong.dinhnhan 1 Báo cáo Báo cáo dòng ti…" at bounding box center [434, 215] width 869 height 430
click at [87, 43] on span "Đà Nẵng - Hội An - [GEOGRAPHIC_DATA] (22P VIP)" at bounding box center [130, 40] width 174 height 14
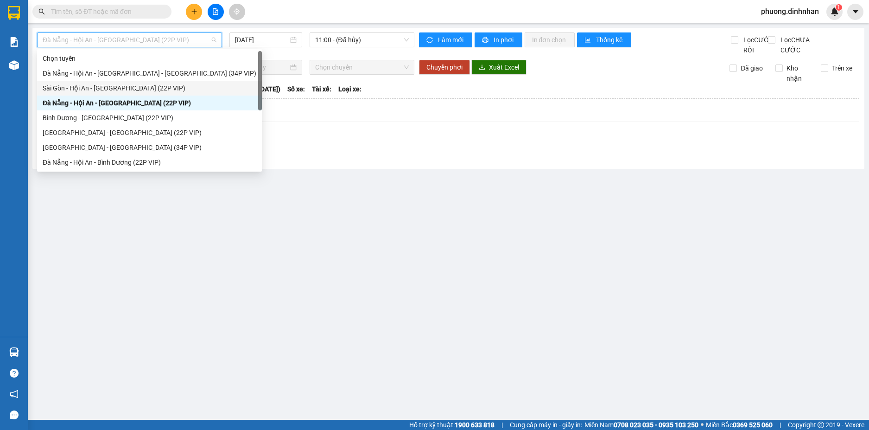
scroll to position [15, 0]
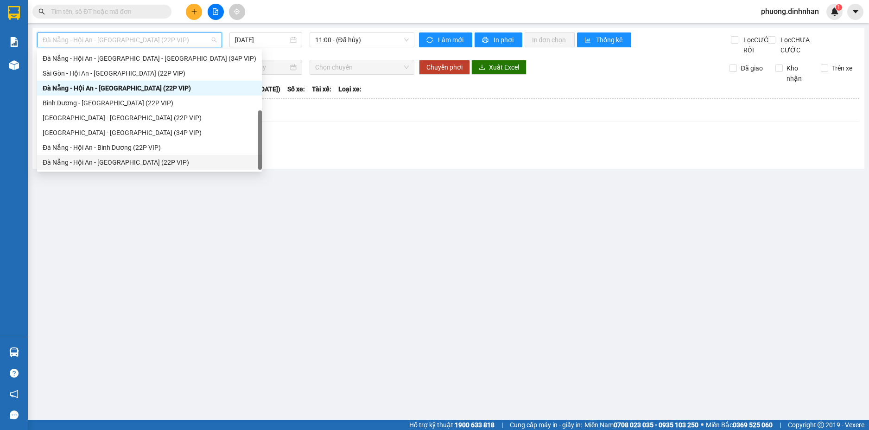
click at [81, 159] on div "Đà Nẵng - Hội An - [GEOGRAPHIC_DATA] (22P VIP)" at bounding box center [150, 162] width 214 height 10
type input "[DATE]"
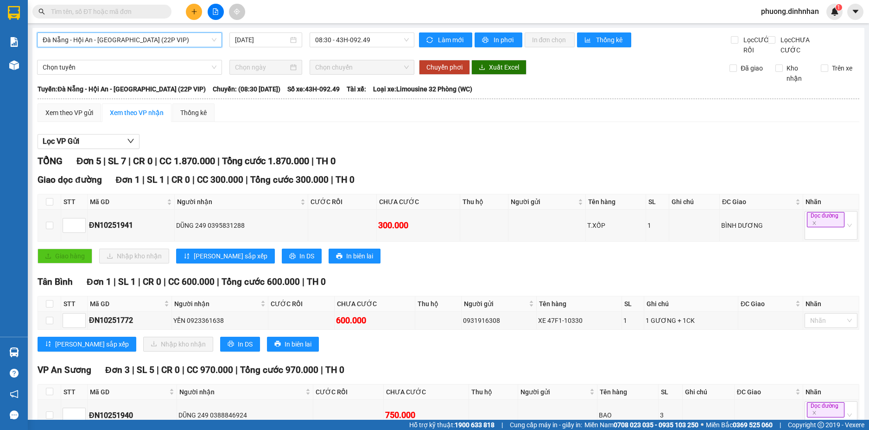
scroll to position [151, 0]
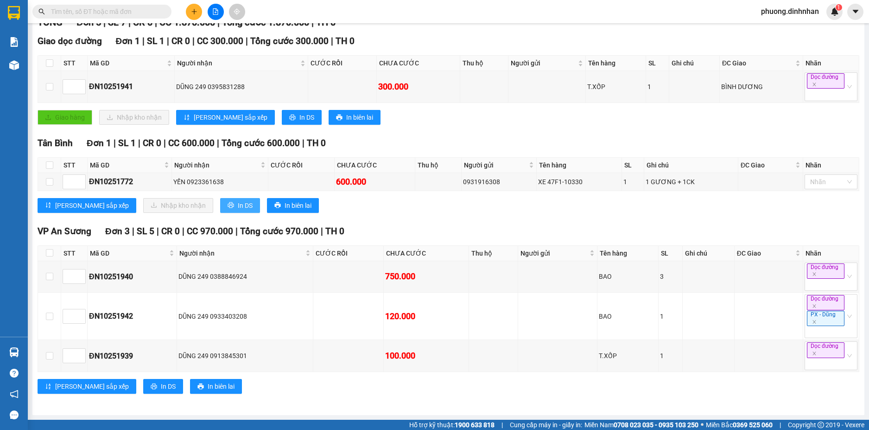
click at [228, 205] on icon "printer" at bounding box center [231, 205] width 6 height 6
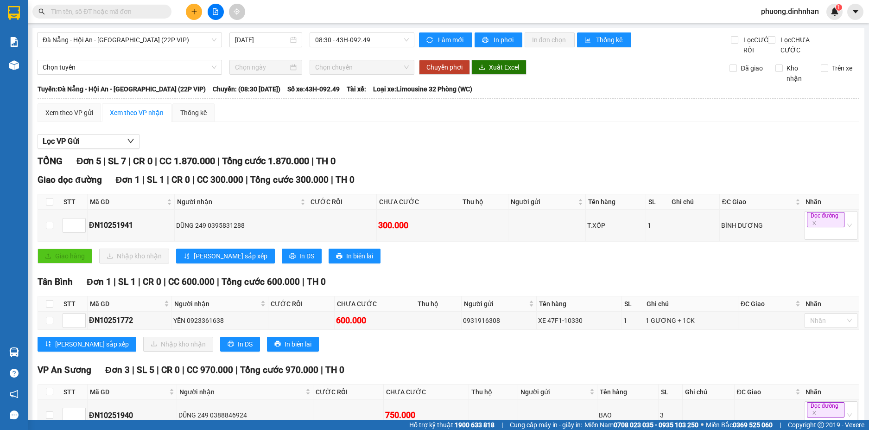
drag, startPoint x: 377, startPoint y: 40, endPoint x: 376, endPoint y: 55, distance: 14.8
click at [376, 43] on span "08:30 - 43H-092.49" at bounding box center [362, 40] width 94 height 14
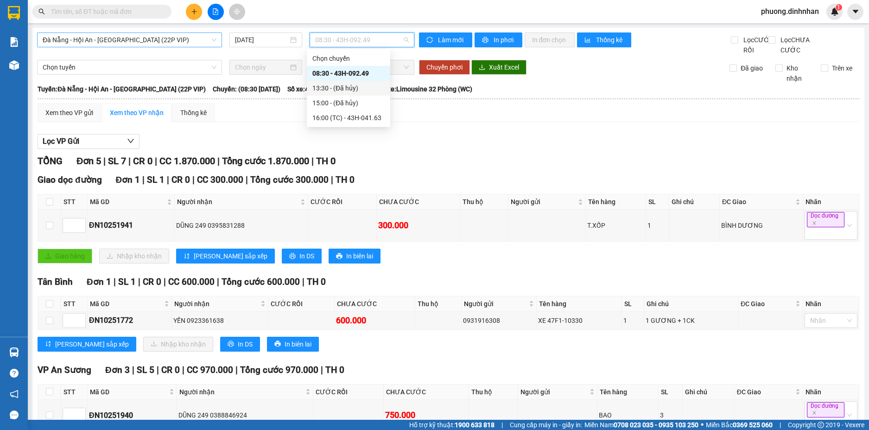
click at [135, 42] on span "Đà Nẵng - Hội An - [GEOGRAPHIC_DATA] (22P VIP)" at bounding box center [130, 40] width 174 height 14
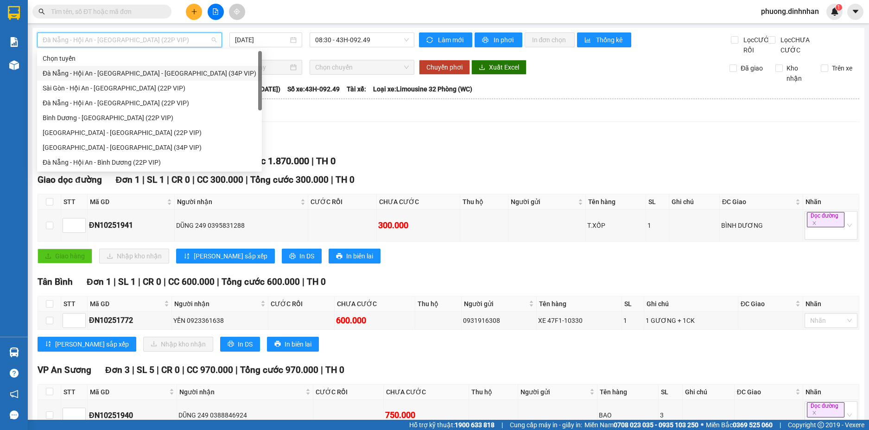
click at [158, 68] on div "Đà Nẵng - Hội An - [GEOGRAPHIC_DATA] - [GEOGRAPHIC_DATA] (34P VIP)" at bounding box center [150, 73] width 214 height 10
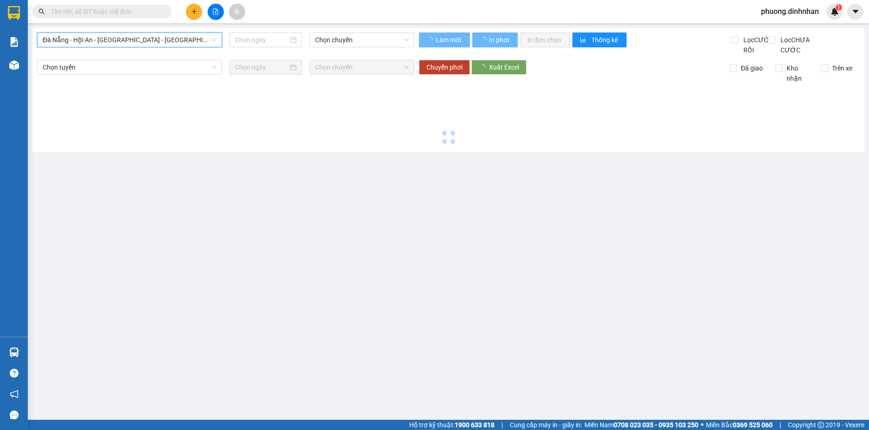
type input "[DATE]"
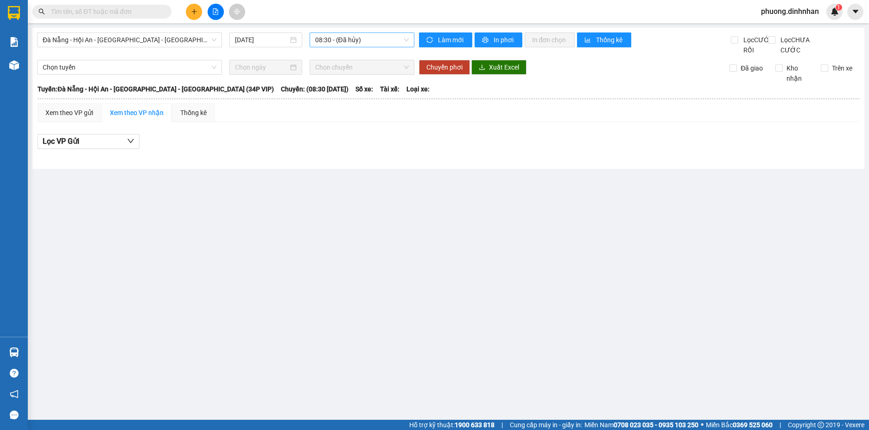
drag, startPoint x: 331, startPoint y: 31, endPoint x: 335, endPoint y: 37, distance: 7.7
click at [333, 33] on div "[GEOGRAPHIC_DATA] - Hội An - [GEOGRAPHIC_DATA] - [GEOGRAPHIC_DATA] (34P VIP) [D…" at bounding box center [448, 98] width 832 height 141
click at [335, 37] on span "08:30 - (Đã hủy)" at bounding box center [362, 40] width 94 height 14
click at [136, 43] on span "Đà Nẵng - Hội An - [GEOGRAPHIC_DATA] - [GEOGRAPHIC_DATA] (34P VIP)" at bounding box center [130, 40] width 174 height 14
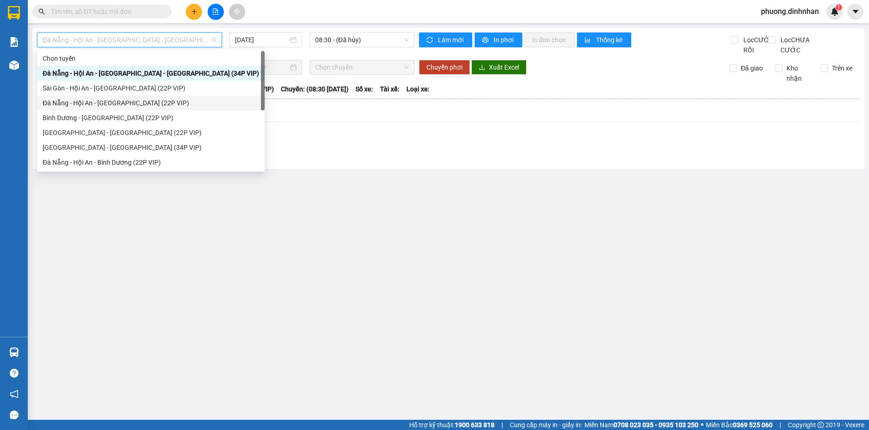
click at [115, 104] on div "Đà Nẵng - Hội An - [GEOGRAPHIC_DATA] (22P VIP)" at bounding box center [151, 103] width 216 height 10
type input "[DATE]"
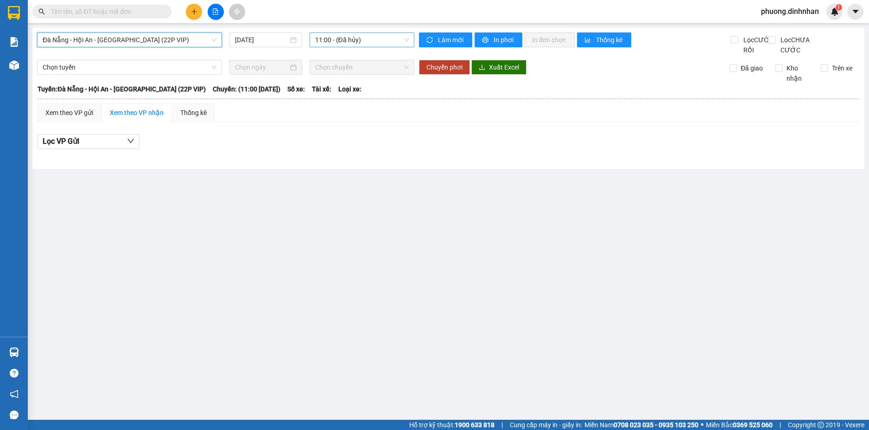
drag, startPoint x: 323, startPoint y: 40, endPoint x: 324, endPoint y: 46, distance: 5.6
click at [324, 41] on span "11:00 - (Đã hủy)" at bounding box center [362, 40] width 94 height 14
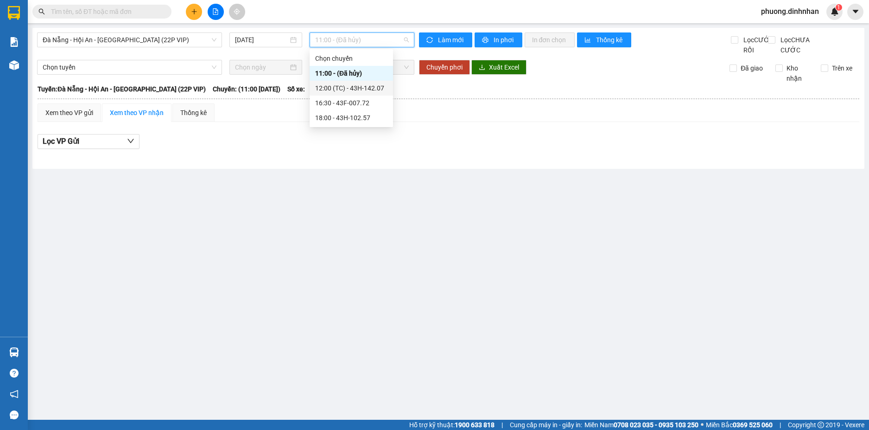
click at [333, 90] on div "12:00 (TC) - 43H-142.07" at bounding box center [351, 88] width 72 height 10
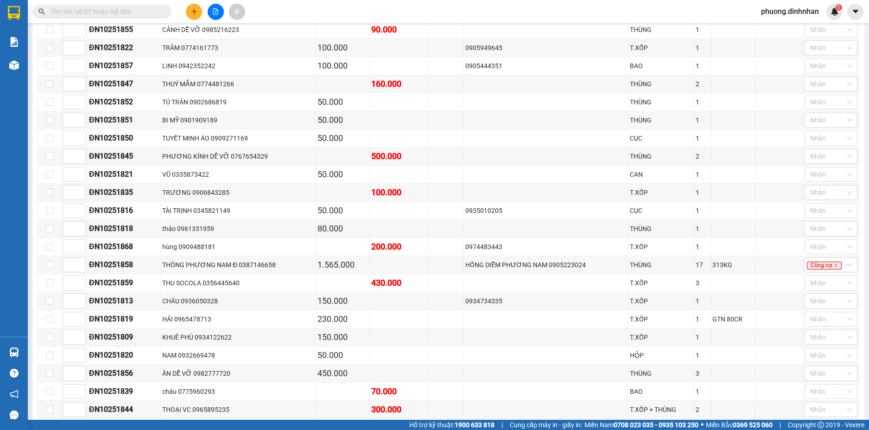
scroll to position [569, 0]
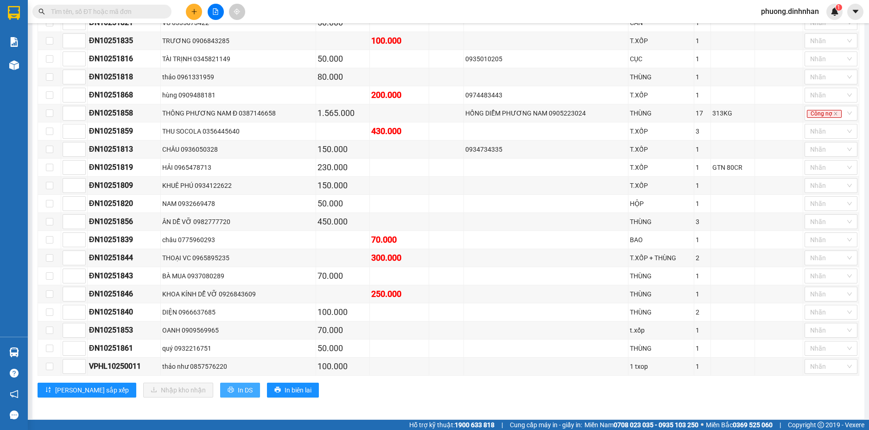
click at [228, 386] on icon "printer" at bounding box center [231, 389] width 6 height 6
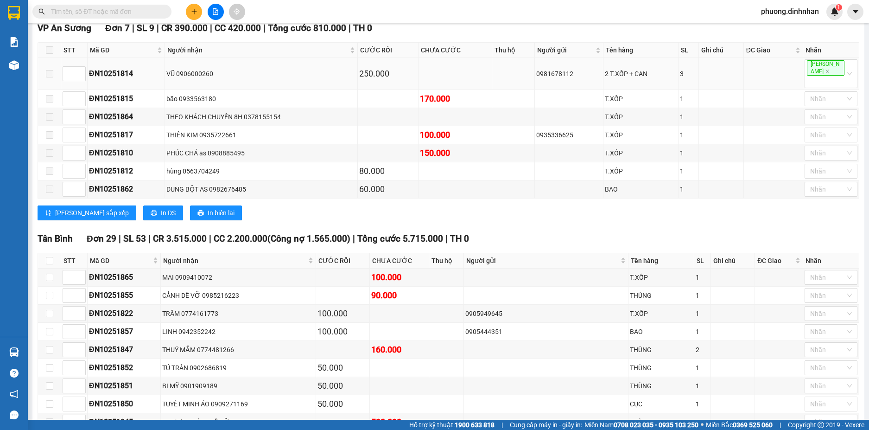
scroll to position [0, 0]
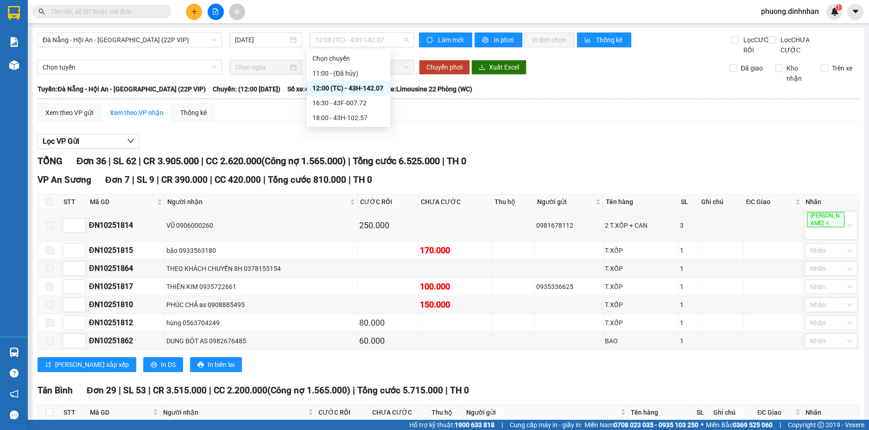
drag, startPoint x: 350, startPoint y: 37, endPoint x: 347, endPoint y: 141, distance: 104.3
click at [350, 39] on span "12:00 (TC) - 43H-142.07" at bounding box center [362, 40] width 94 height 14
click at [121, 38] on span "Đà Nẵng - Hội An - [GEOGRAPHIC_DATA] (22P VIP)" at bounding box center [130, 40] width 174 height 14
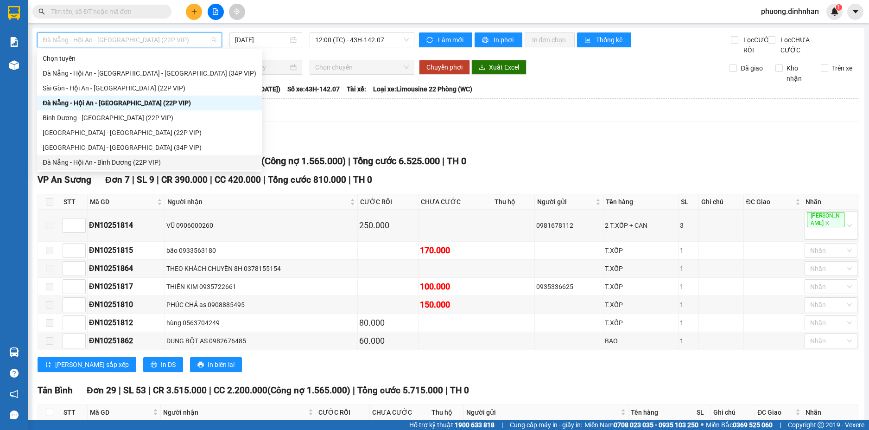
click at [91, 159] on div "Đà Nẵng - Hội An - Bình Dương (22P VIP)" at bounding box center [150, 162] width 214 height 10
type input "[DATE]"
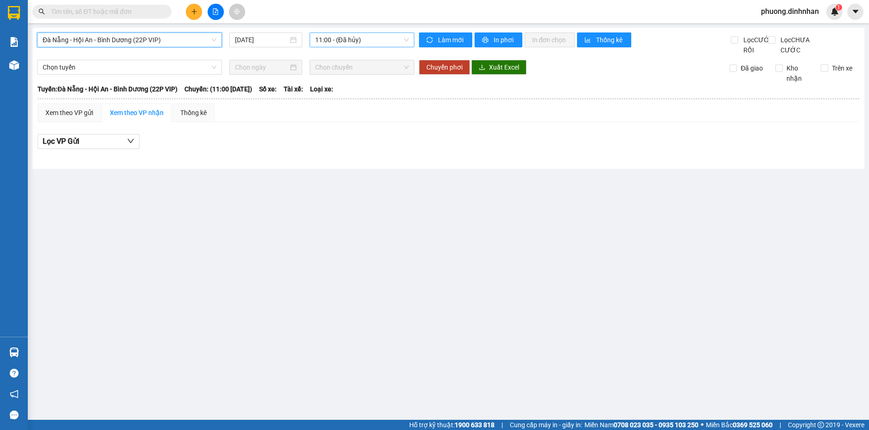
click at [346, 34] on span "11:00 - (Đã hủy)" at bounding box center [362, 40] width 94 height 14
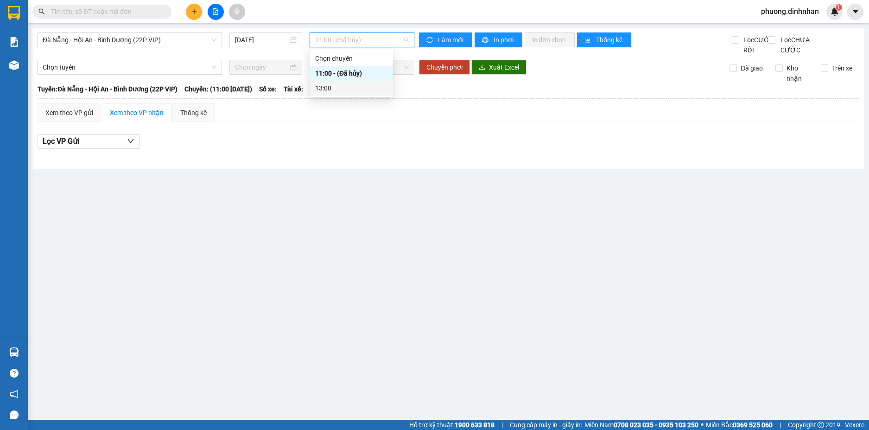
click at [338, 83] on div "13:00" at bounding box center [351, 88] width 83 height 15
click at [128, 41] on span "Đà Nẵng - Hội An - Bình Dương (22P VIP)" at bounding box center [130, 40] width 174 height 14
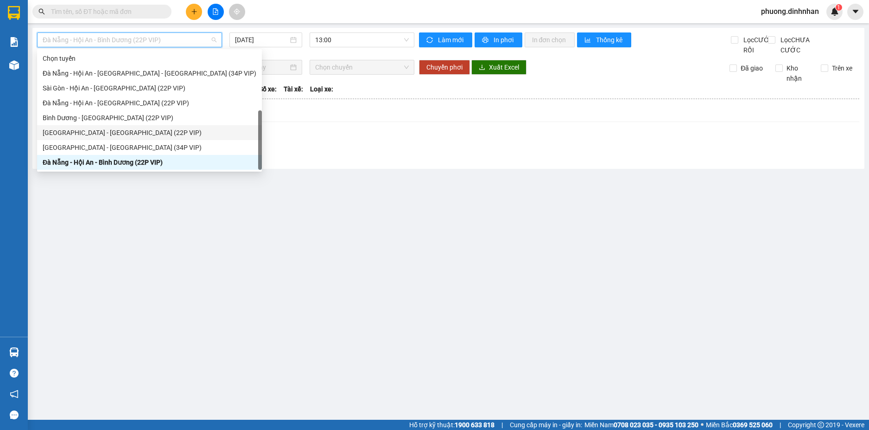
scroll to position [15, 0]
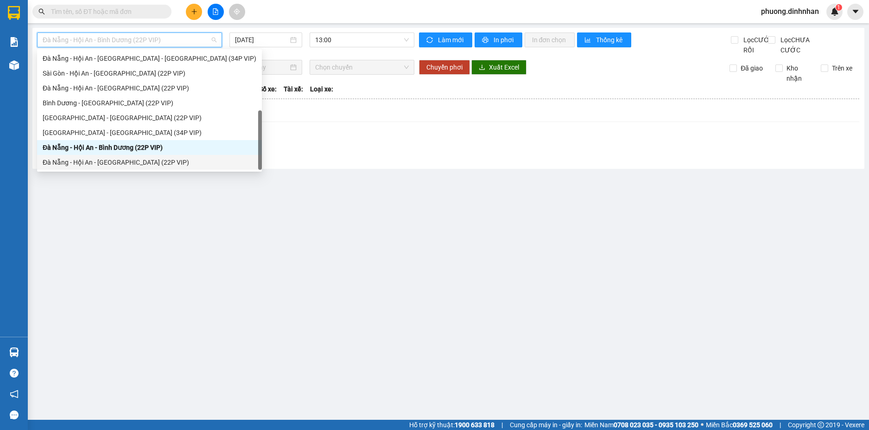
click at [127, 155] on div "Đà Nẵng - Hội An - [GEOGRAPHIC_DATA] (22P VIP)" at bounding box center [149, 162] width 225 height 15
type input "[DATE]"
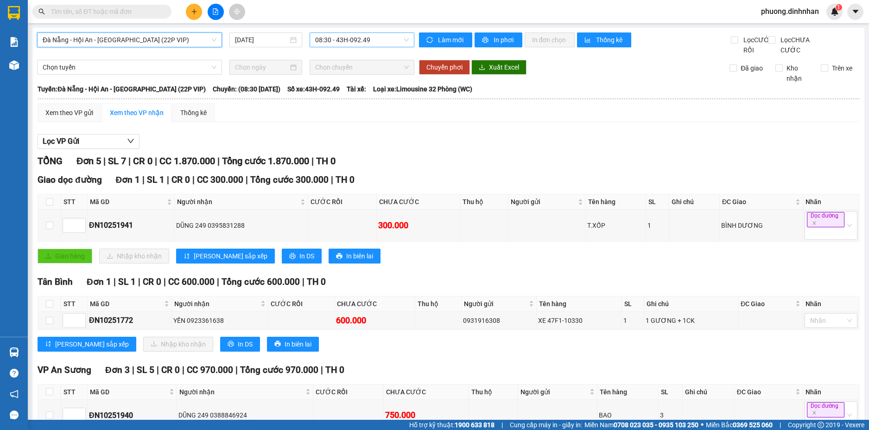
click at [327, 41] on span "08:30 - 43H-092.49" at bounding box center [362, 40] width 94 height 14
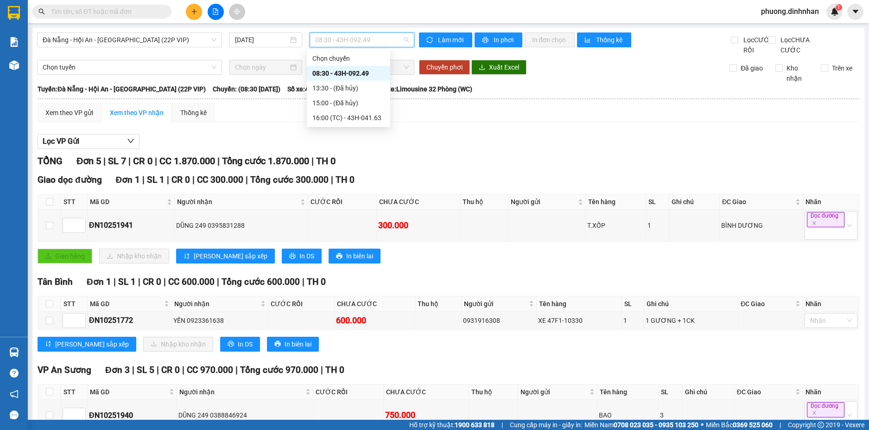
scroll to position [46, 0]
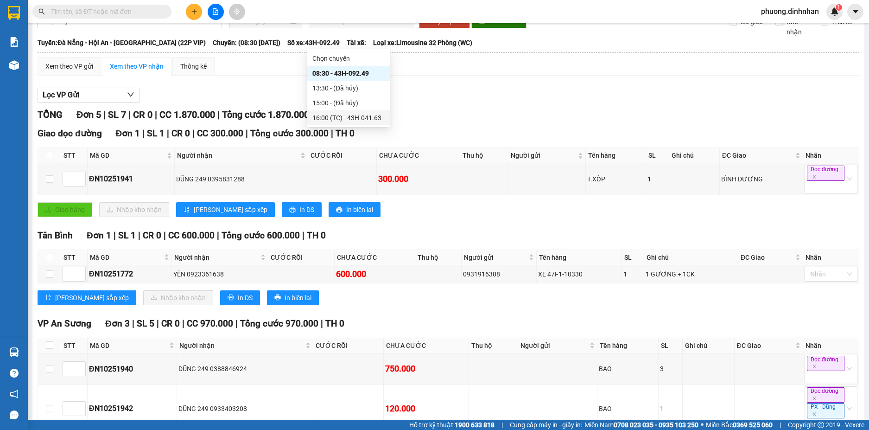
click at [343, 114] on div "16:00 (TC) - 43H-041.63" at bounding box center [348, 118] width 72 height 10
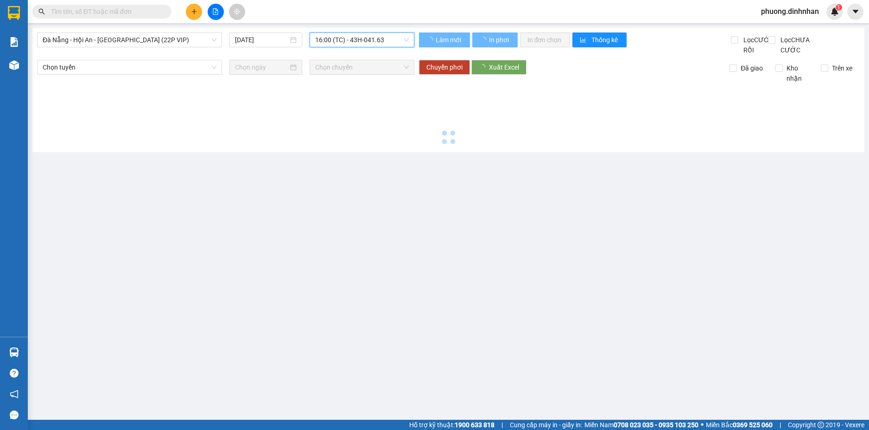
scroll to position [0, 0]
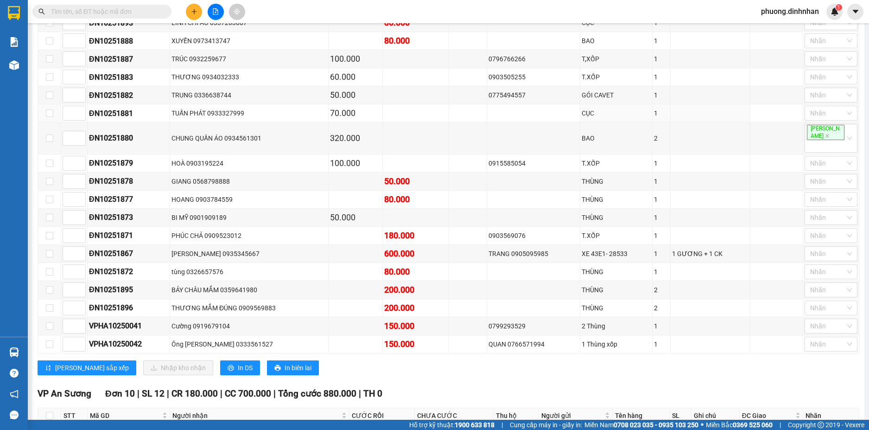
scroll to position [417, 0]
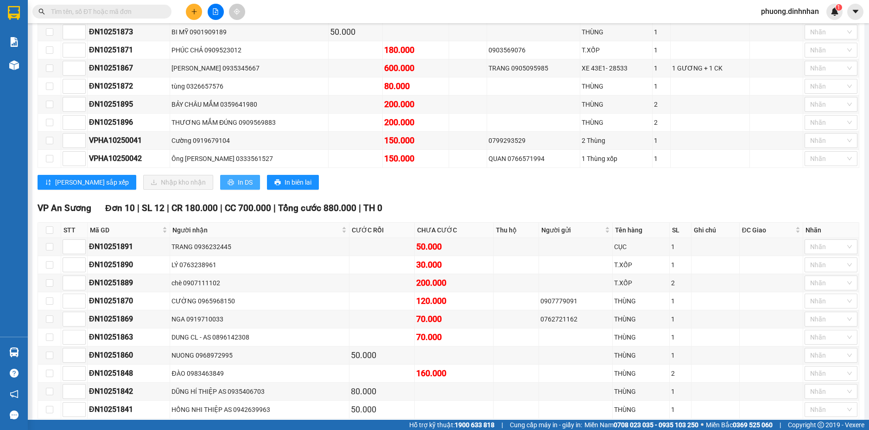
click at [220, 175] on button "In DS" at bounding box center [240, 182] width 40 height 15
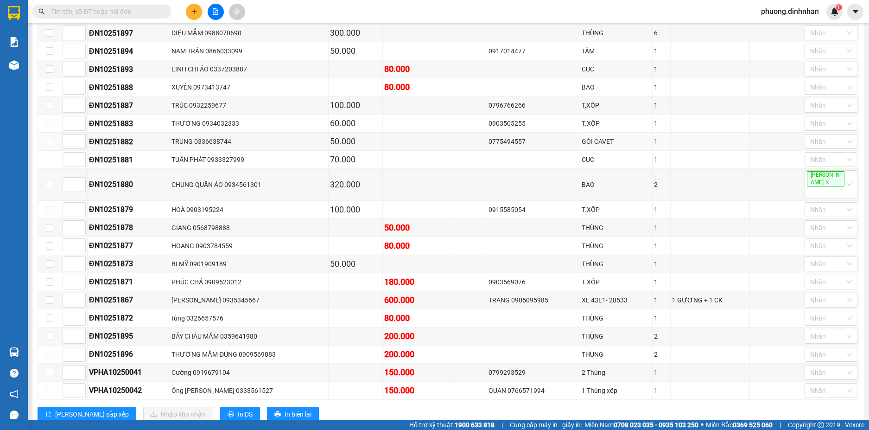
scroll to position [0, 0]
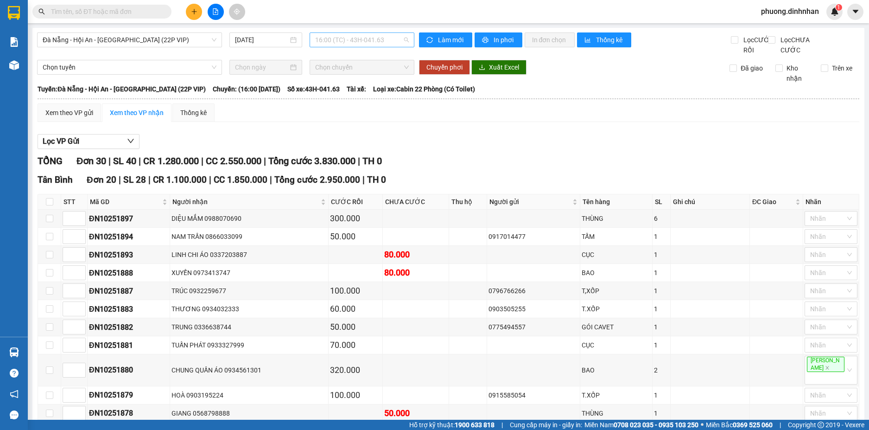
click at [341, 38] on span "16:00 (TC) - 43H-041.63" at bounding box center [362, 40] width 94 height 14
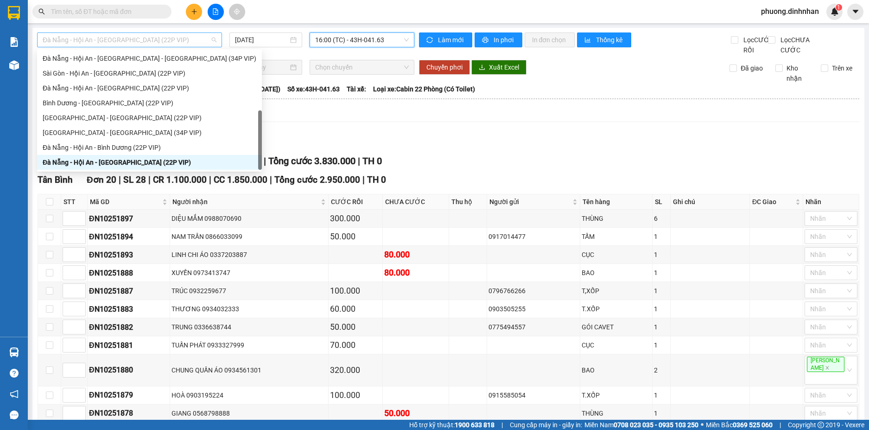
click at [109, 44] on span "Đà Nẵng - Hội An - [GEOGRAPHIC_DATA] (22P VIP)" at bounding box center [130, 40] width 174 height 14
drag, startPoint x: 124, startPoint y: 87, endPoint x: 211, endPoint y: 69, distance: 88.6
click at [125, 87] on div "Đà Nẵng - Hội An - [GEOGRAPHIC_DATA] (22P VIP)" at bounding box center [150, 88] width 214 height 10
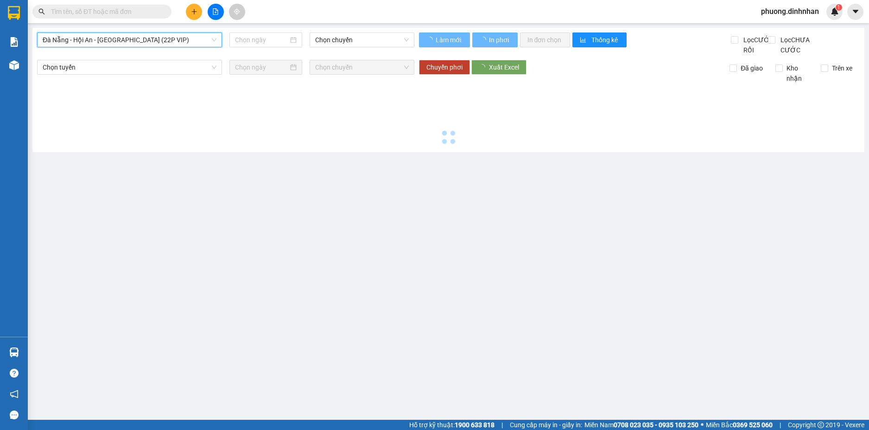
type input "[DATE]"
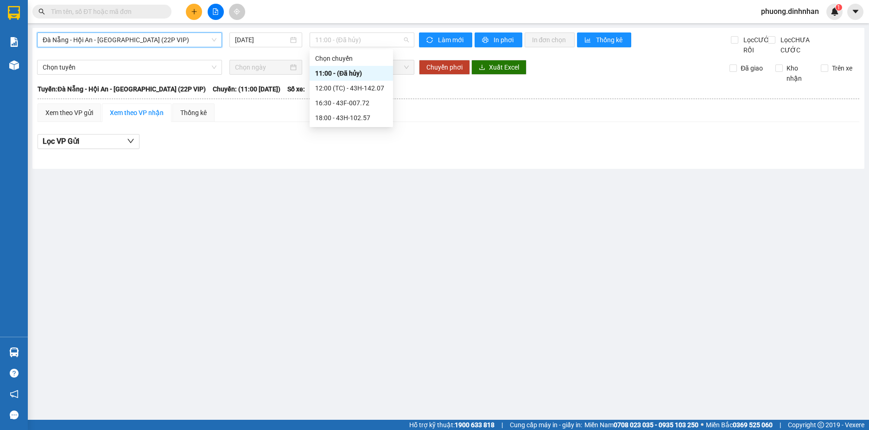
drag, startPoint x: 324, startPoint y: 42, endPoint x: 348, endPoint y: 76, distance: 42.3
click at [329, 45] on span "11:00 - (Đã hủy)" at bounding box center [362, 40] width 94 height 14
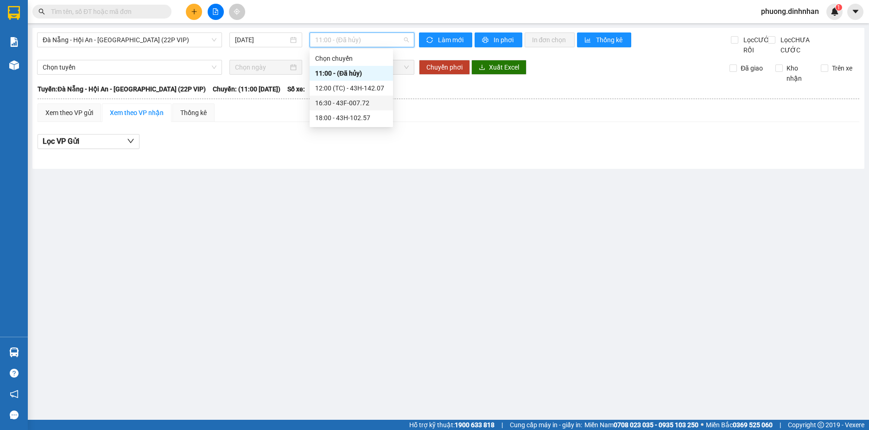
click at [347, 99] on div "16:30 - 43F-007.72" at bounding box center [351, 103] width 72 height 10
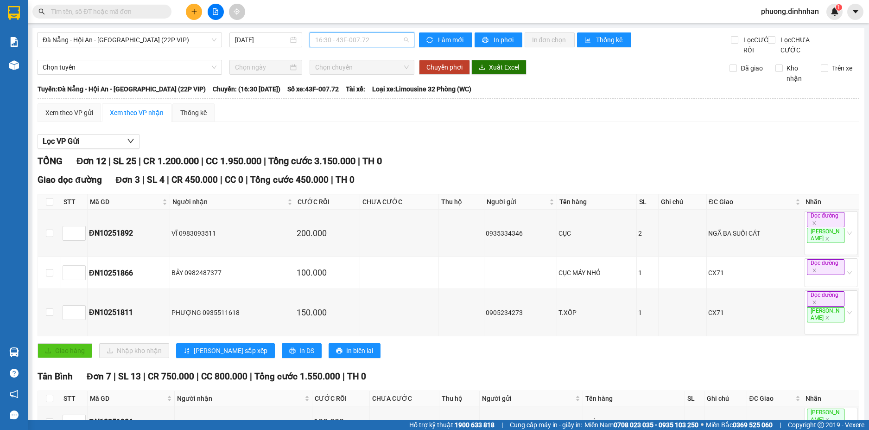
drag, startPoint x: 334, startPoint y: 40, endPoint x: 340, endPoint y: 70, distance: 30.2
click at [335, 45] on span "16:30 - 43F-007.72" at bounding box center [362, 40] width 94 height 14
click at [338, 86] on div "12:00 (TC) - 43H-142.07" at bounding box center [348, 88] width 72 height 10
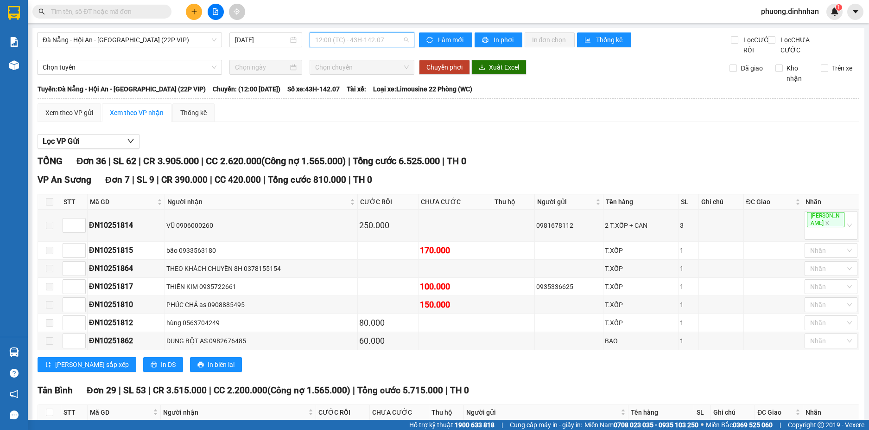
click at [386, 41] on span "12:00 (TC) - 43H-142.07" at bounding box center [362, 40] width 94 height 14
click at [351, 97] on div "16:30 - 43F-007.72" at bounding box center [348, 102] width 83 height 15
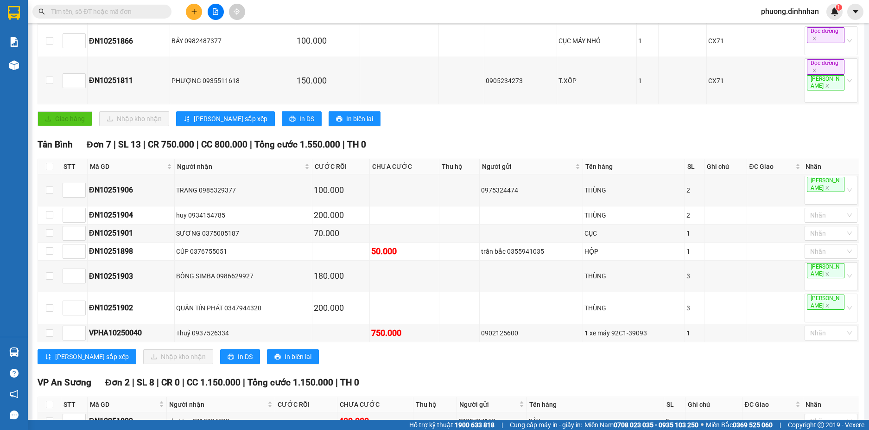
scroll to position [248, 0]
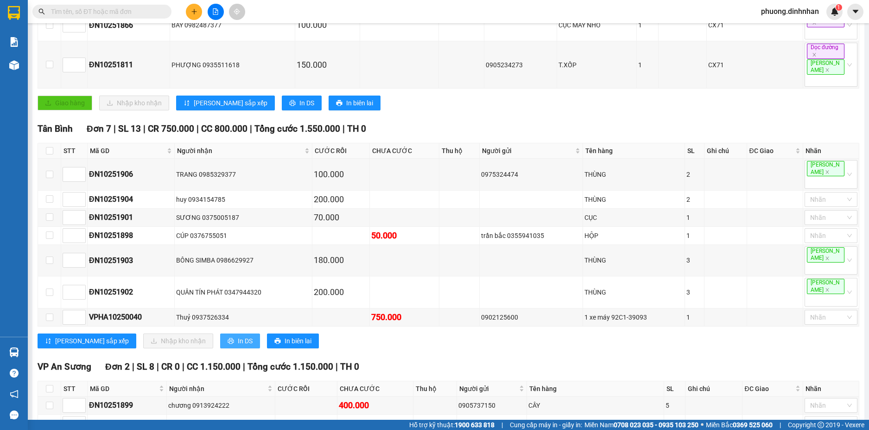
click at [220, 333] on button "In DS" at bounding box center [240, 340] width 40 height 15
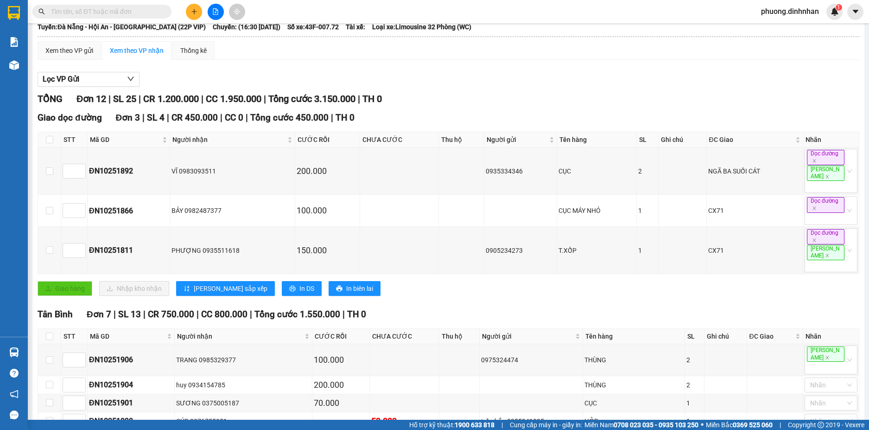
scroll to position [0, 0]
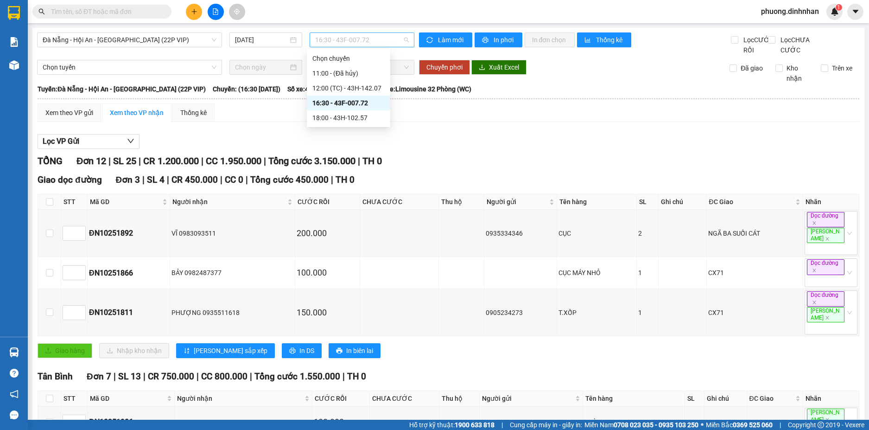
click at [310, 39] on div "16:30 - 43F-007.72" at bounding box center [362, 39] width 105 height 15
click at [326, 112] on div "18:00 - 43H-102.57" at bounding box center [348, 117] width 83 height 15
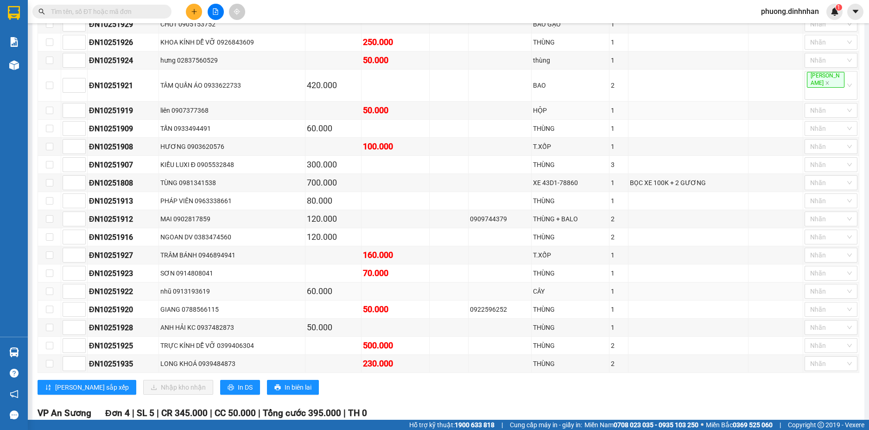
scroll to position [605, 0]
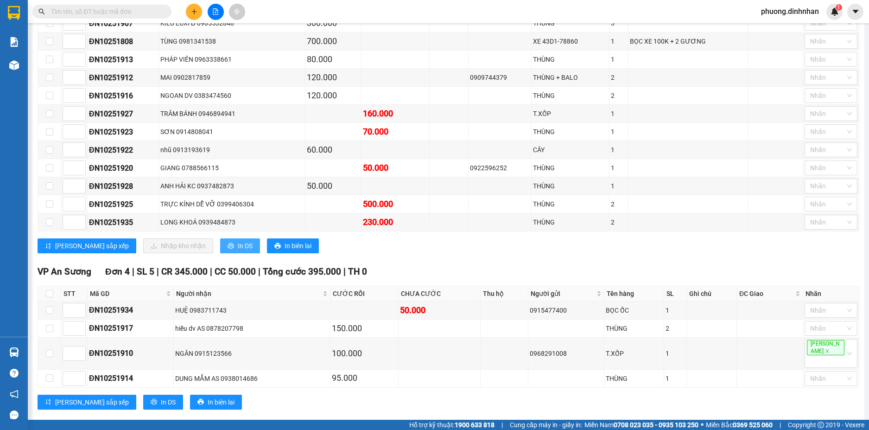
click at [238, 244] on span "In DS" at bounding box center [245, 246] width 15 height 10
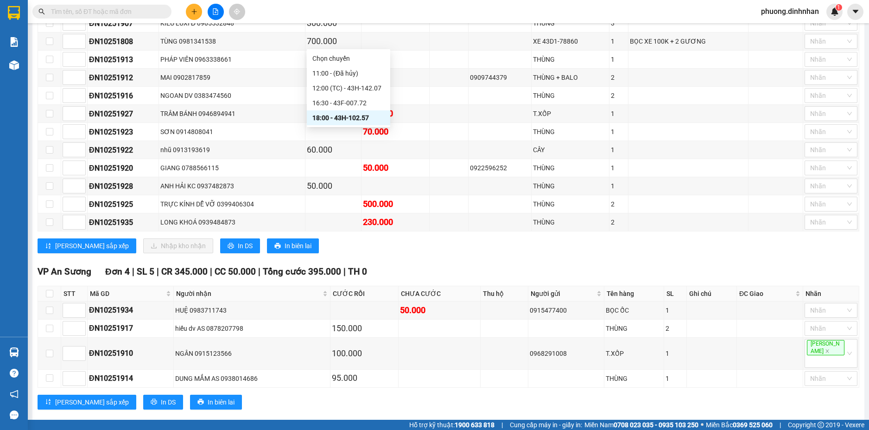
drag, startPoint x: 132, startPoint y: 35, endPoint x: 143, endPoint y: 70, distance: 36.5
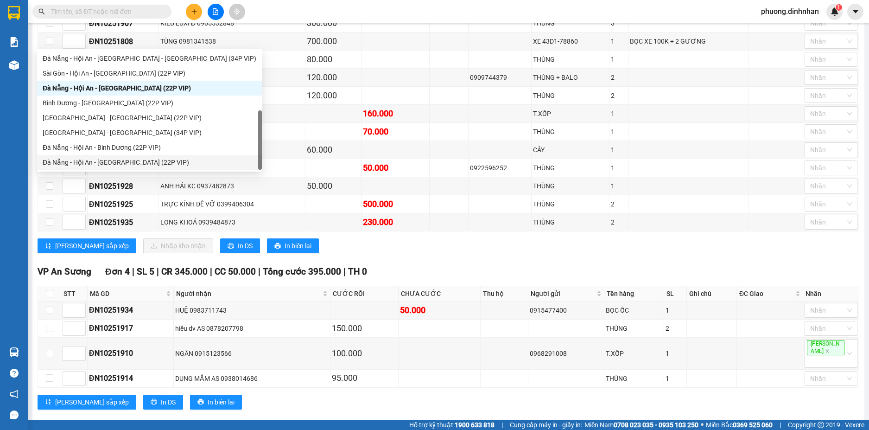
click at [136, 163] on div "Đà Nẵng - Hội An - [GEOGRAPHIC_DATA] (22P VIP)" at bounding box center [150, 162] width 214 height 10
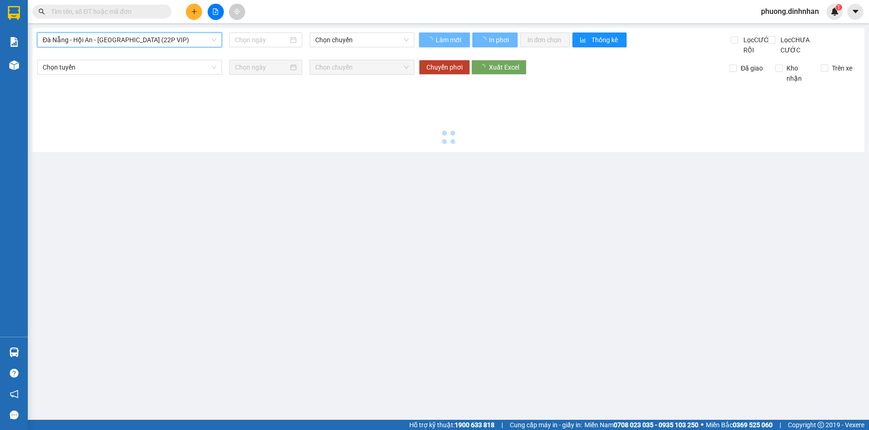
type input "[DATE]"
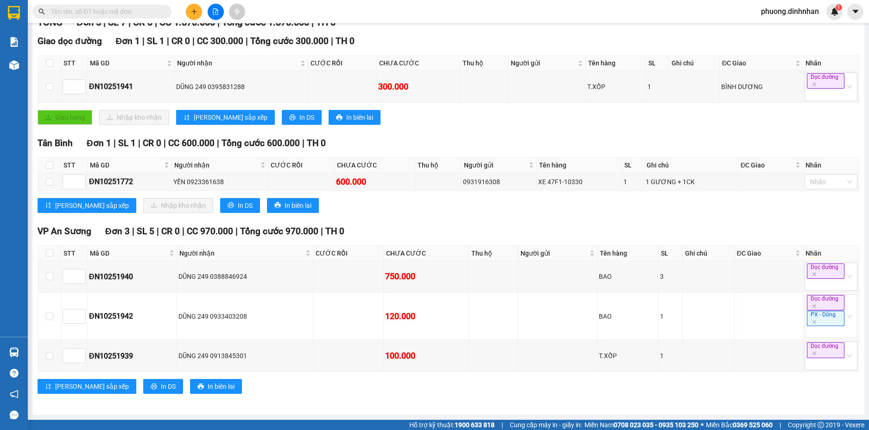
click at [358, 120] on div "16:00 (TC) - 43H-041.63" at bounding box center [348, 118] width 72 height 10
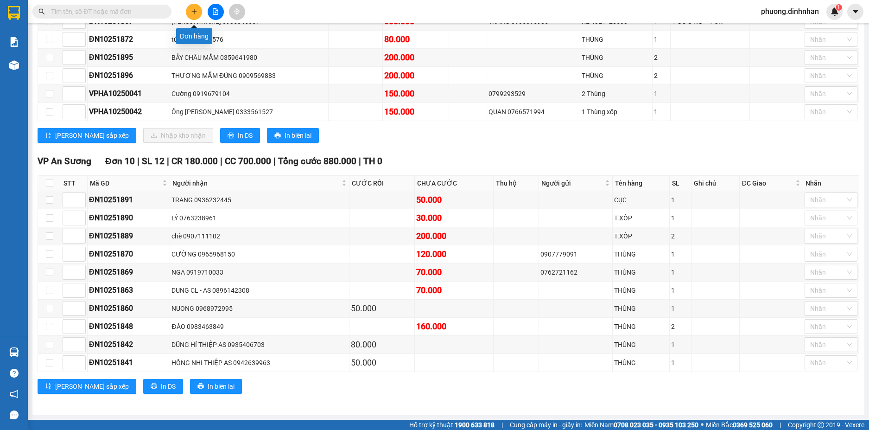
click at [187, 11] on button at bounding box center [194, 12] width 16 height 16
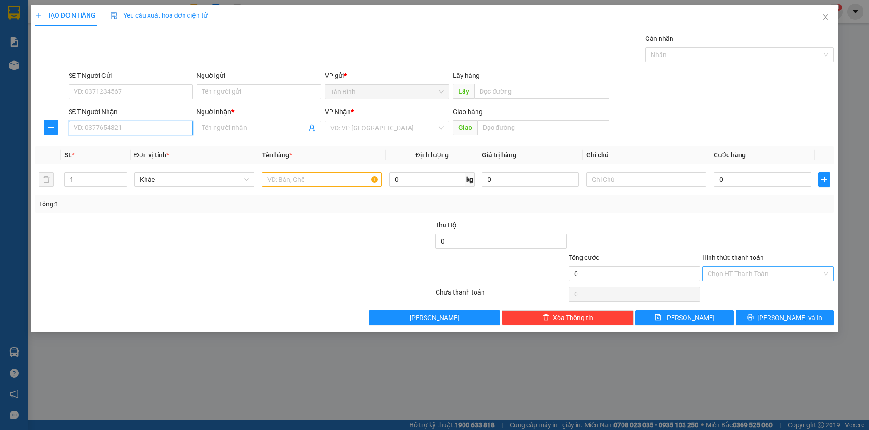
click at [177, 122] on input "SĐT Người Nhận" at bounding box center [131, 128] width 125 height 15
type input "0941478305"
click at [161, 143] on div "0941478305 - LINH" at bounding box center [131, 146] width 114 height 10
type input "LINH"
type input "0941478305"
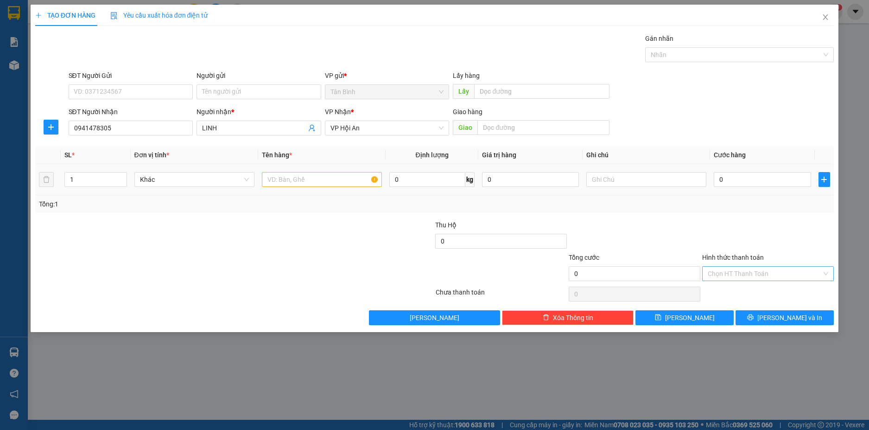
click at [284, 188] on div at bounding box center [322, 179] width 120 height 19
click at [289, 181] on input "text" at bounding box center [322, 179] width 120 height 15
type input "3BAO"
click at [121, 172] on span "Increase Value" at bounding box center [121, 176] width 10 height 8
type input "3"
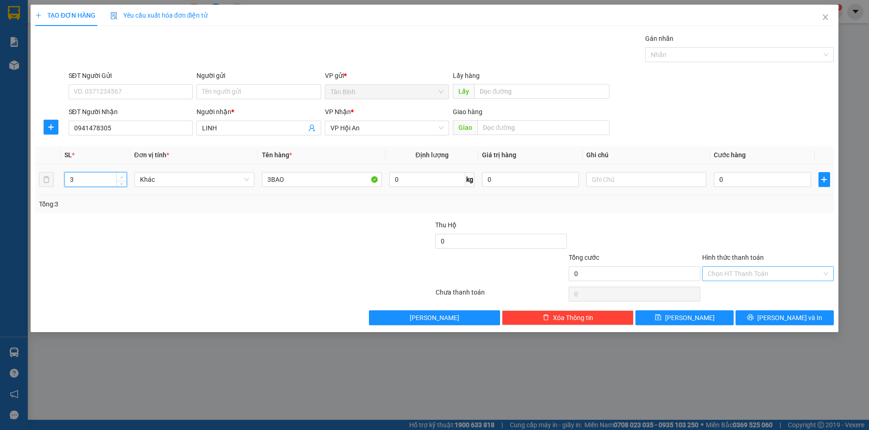
click at [121, 172] on span "Increase Value" at bounding box center [121, 176] width 10 height 8
click at [736, 181] on input "0" at bounding box center [762, 179] width 97 height 15
type input "5"
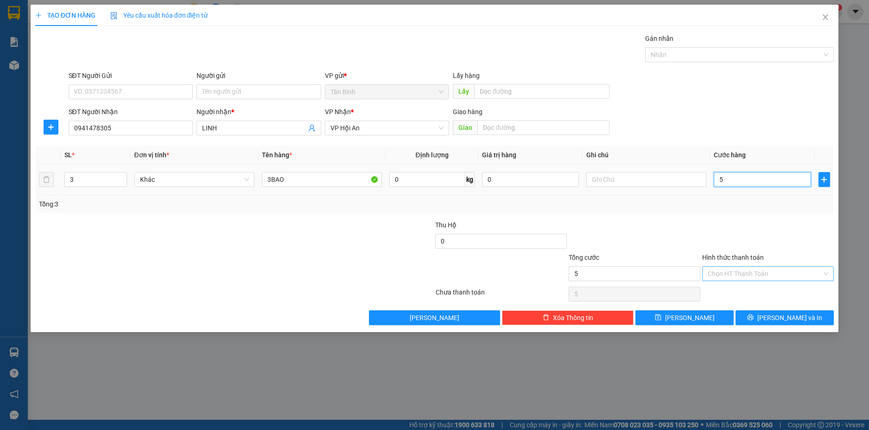
type input "50"
type input "500"
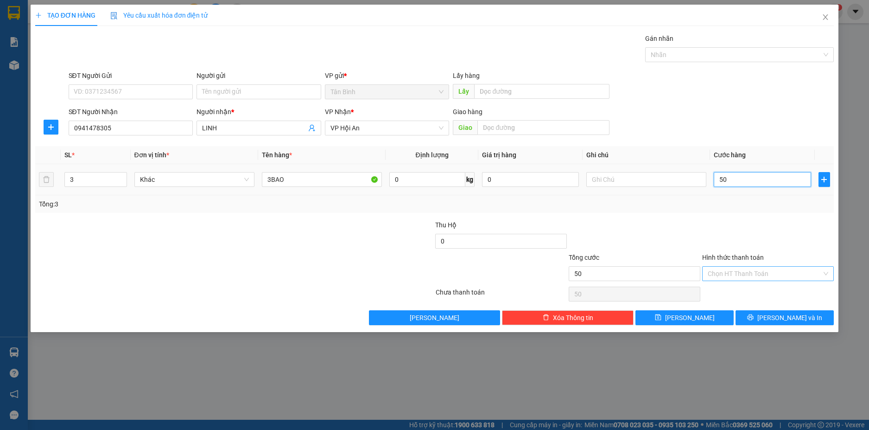
type input "500"
type input "500.000"
click at [743, 210] on div "Tổng: 3" at bounding box center [434, 204] width 799 height 18
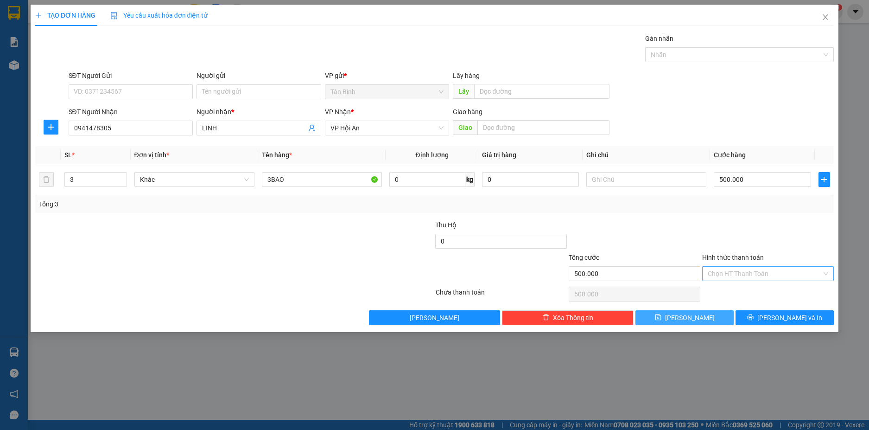
click at [707, 312] on button "[PERSON_NAME]" at bounding box center [685, 317] width 98 height 15
type input "1"
type input "0"
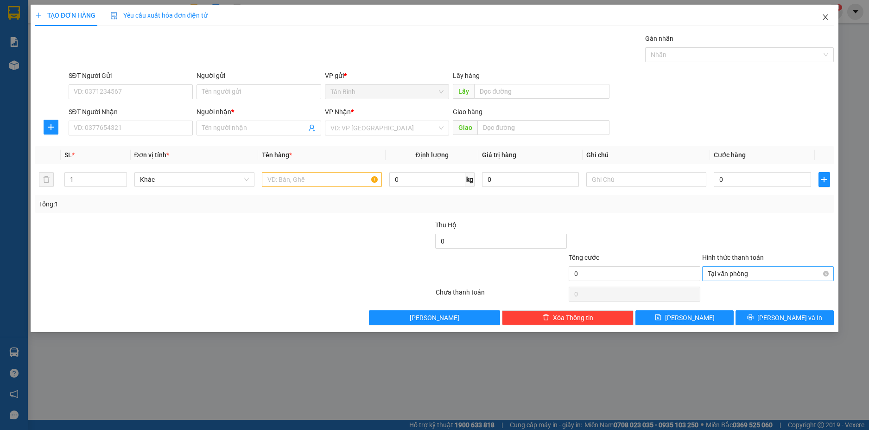
click at [827, 15] on icon "close" at bounding box center [825, 16] width 7 height 7
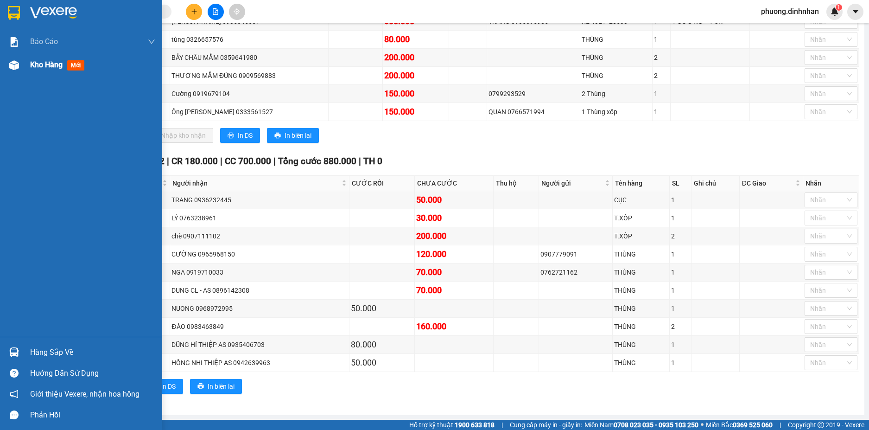
click at [35, 61] on span "Kho hàng" at bounding box center [46, 64] width 32 height 9
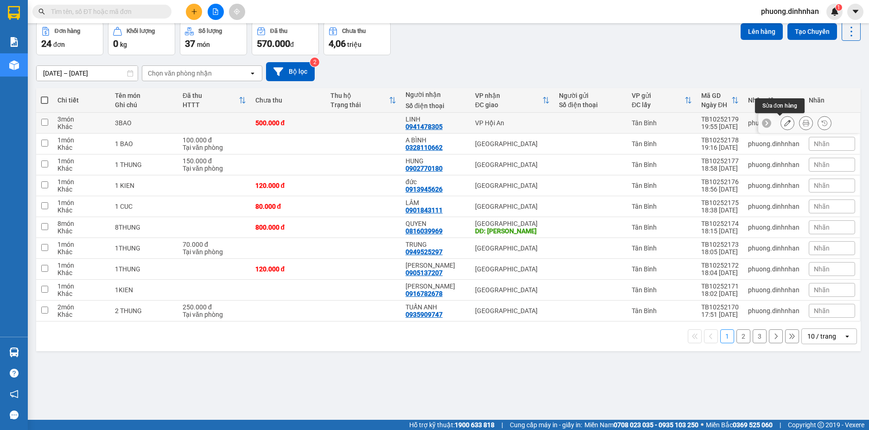
click at [784, 126] on icon at bounding box center [787, 123] width 6 height 6
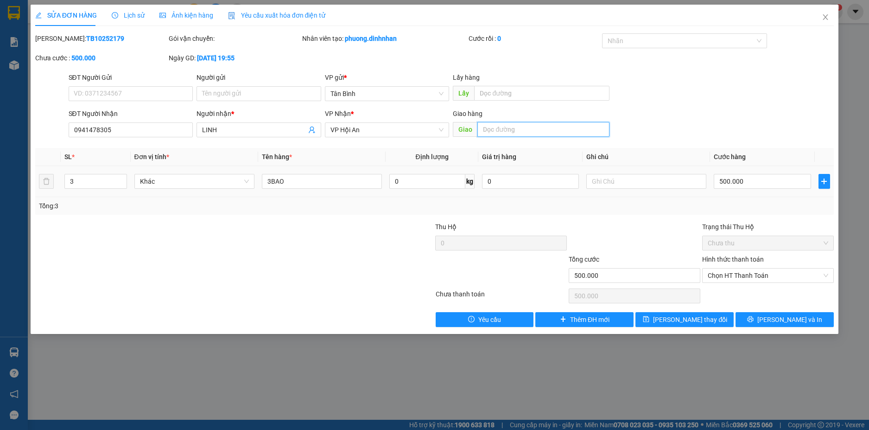
click at [499, 130] on input "text" at bounding box center [543, 129] width 132 height 15
click at [701, 319] on span "[PERSON_NAME] thay đổi" at bounding box center [690, 319] width 74 height 10
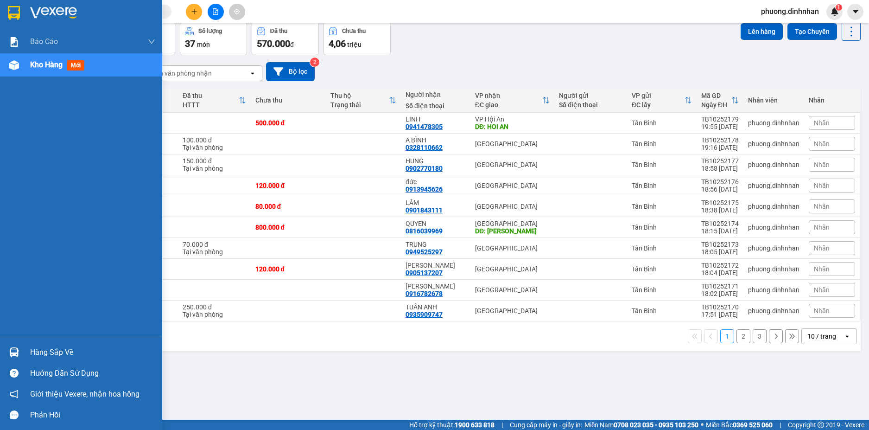
click at [0, 139] on div "Báo cáo Báo cáo dòng tiền (nhân viên) Doanh số tạo đơn theo VP gửi (nhân viên) …" at bounding box center [81, 183] width 162 height 306
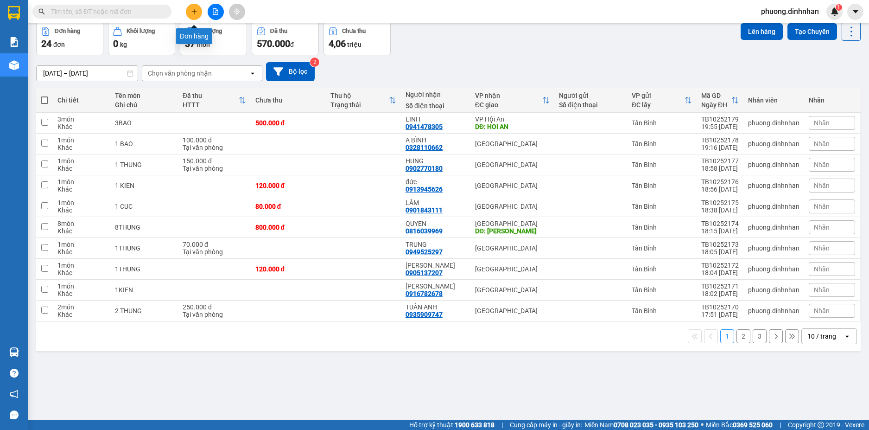
click at [195, 15] on button at bounding box center [194, 12] width 16 height 16
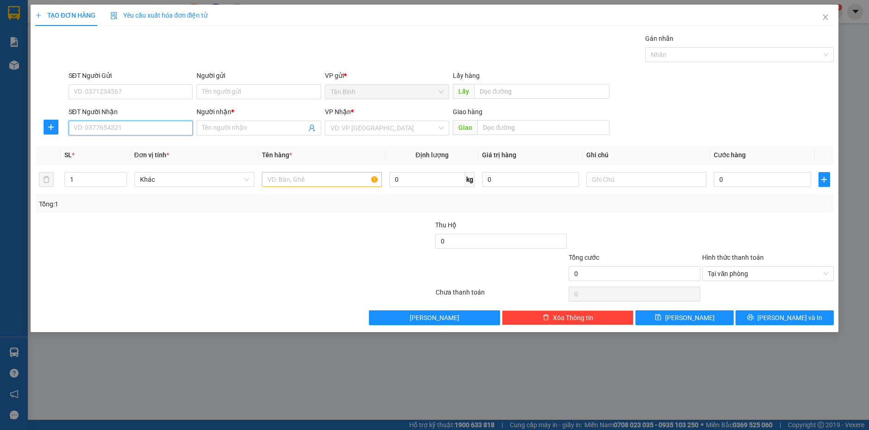
click at [134, 133] on input "SĐT Người Nhận" at bounding box center [131, 128] width 125 height 15
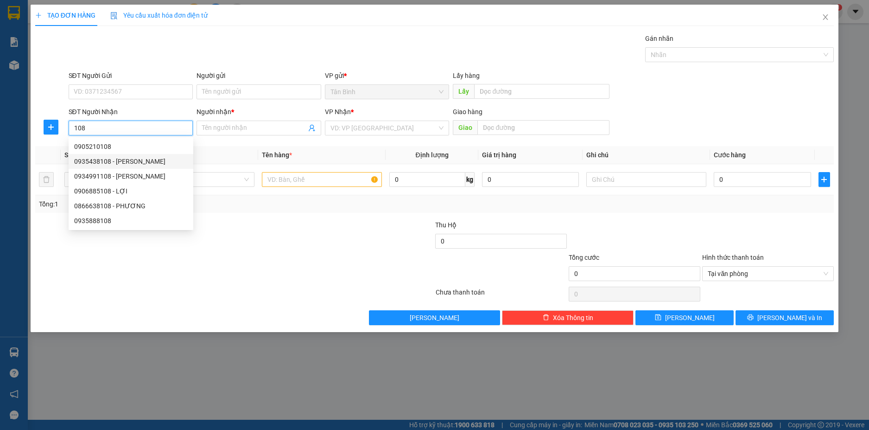
drag, startPoint x: 136, startPoint y: 163, endPoint x: 152, endPoint y: 164, distance: 15.8
click at [144, 164] on div "0935438108 - [PERSON_NAME]" at bounding box center [131, 161] width 114 height 10
type input "0935438108"
type input "[PERSON_NAME]"
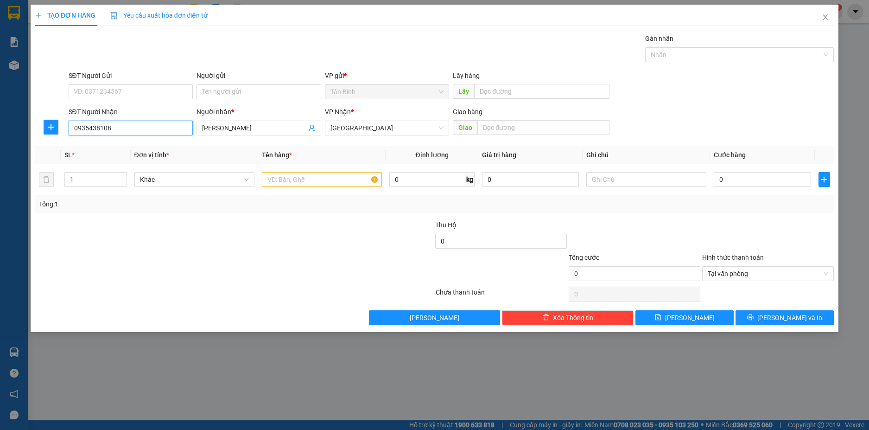
type input "0935438108"
drag, startPoint x: 521, startPoint y: 135, endPoint x: 521, endPoint y: 129, distance: 6.0
click at [521, 135] on div "Giao hàng Giao" at bounding box center [531, 123] width 157 height 32
click at [521, 129] on input "text" at bounding box center [543, 127] width 132 height 15
type input "TAM ,[GEOGRAPHIC_DATA]"
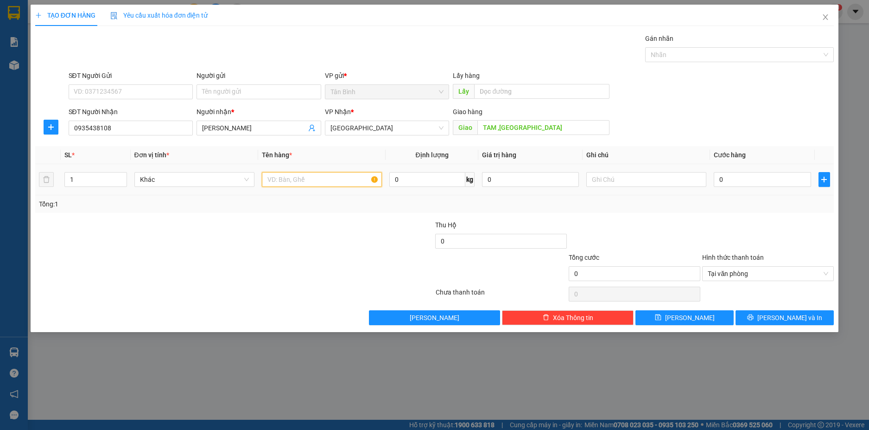
click at [288, 178] on input "text" at bounding box center [322, 179] width 120 height 15
type input "1CUC"
click at [736, 176] on input "0" at bounding box center [762, 179] width 97 height 15
type input "6"
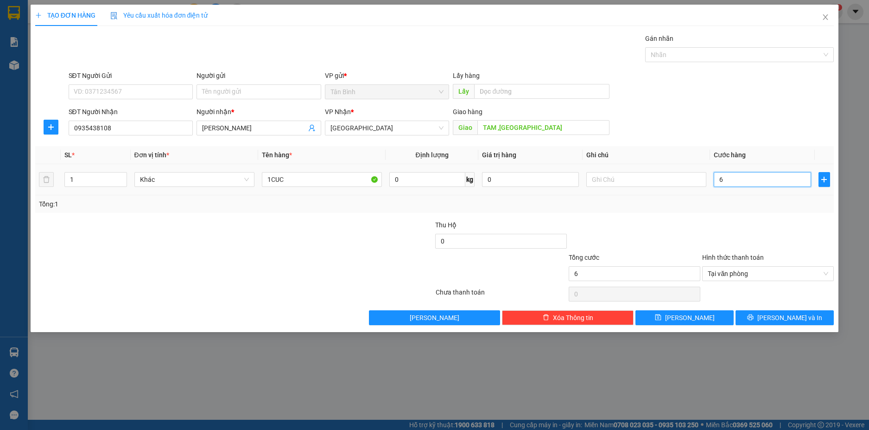
type input "60"
click at [830, 273] on div "Tại văn phòng" at bounding box center [768, 273] width 132 height 15
type input "60.000"
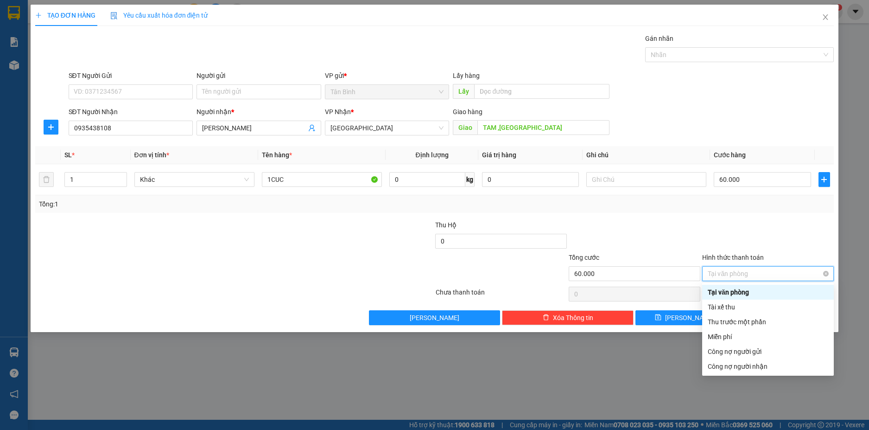
click at [830, 273] on div "Tại văn phòng" at bounding box center [768, 273] width 132 height 15
type input "60.000"
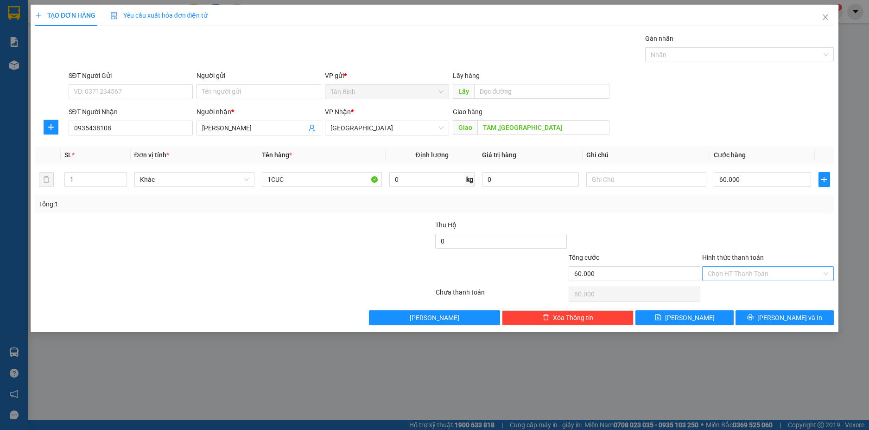
drag, startPoint x: 779, startPoint y: 236, endPoint x: 754, endPoint y: 293, distance: 62.5
click at [779, 247] on div at bounding box center [768, 236] width 134 height 32
click at [662, 318] on icon "save" at bounding box center [658, 317] width 6 height 6
type input "0"
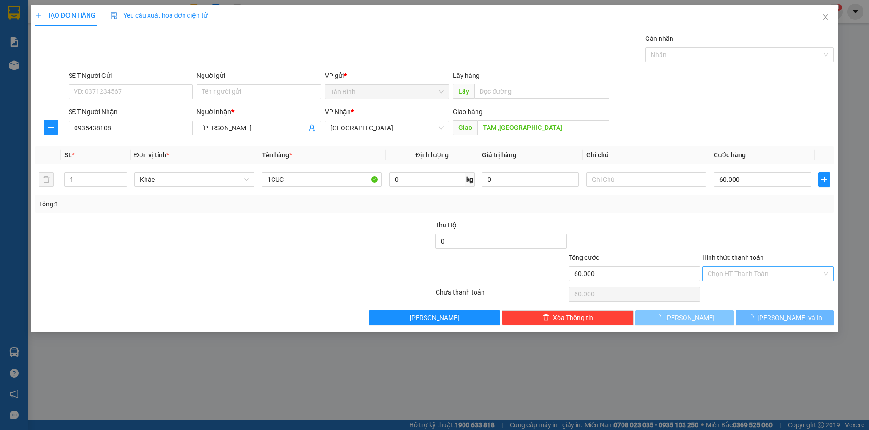
type input "0"
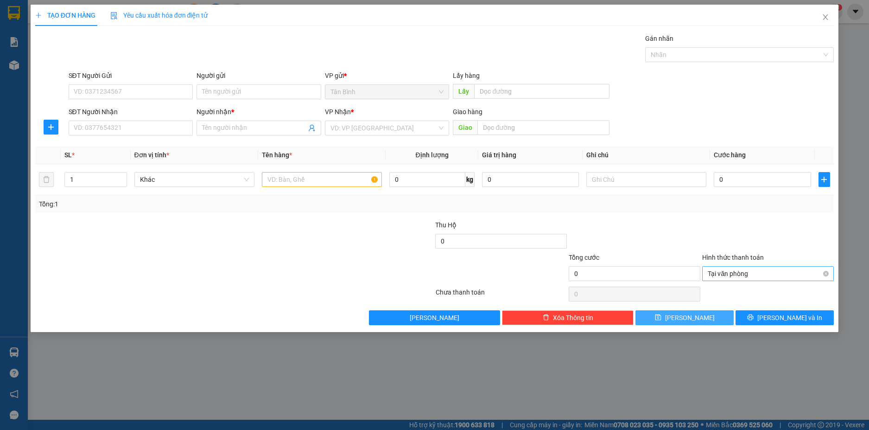
click at [795, 64] on div "Gán nhãn Nhãn" at bounding box center [739, 49] width 189 height 32
click at [312, 177] on input "text" at bounding box center [322, 179] width 120 height 15
type input "1HOP"
click at [751, 185] on input "0" at bounding box center [762, 179] width 97 height 15
type input "7"
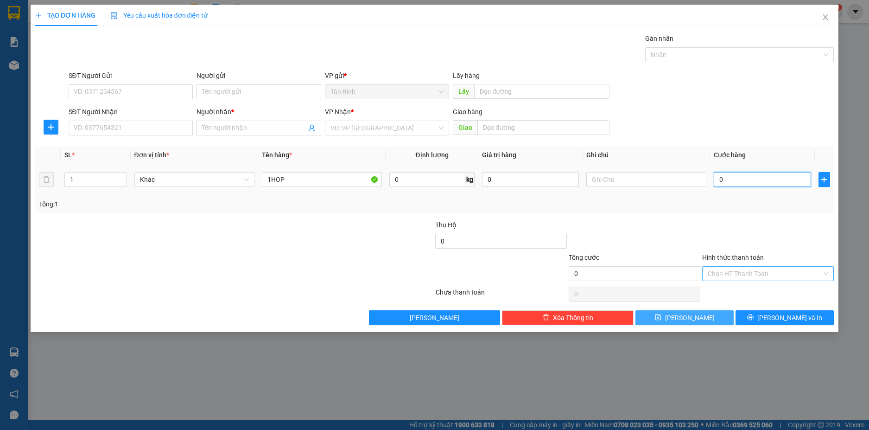
type input "7"
type input "70"
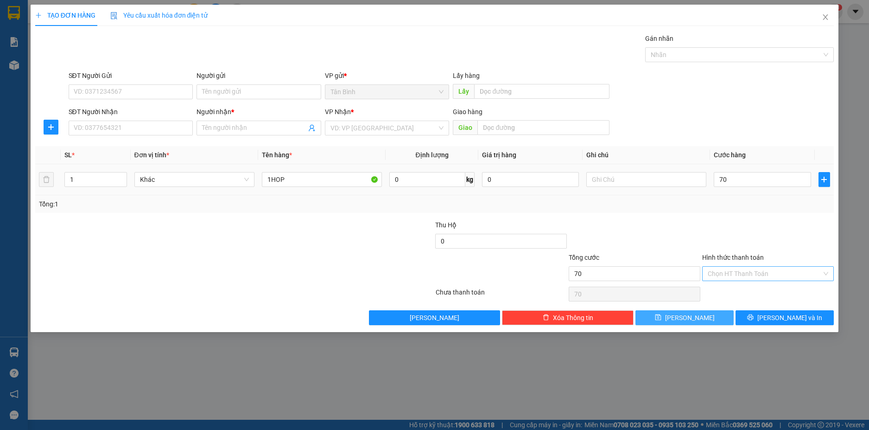
type input "70.000"
drag, startPoint x: 743, startPoint y: 194, endPoint x: 722, endPoint y: 227, distance: 38.8
click at [743, 196] on div "SL * Đơn vị tính * Tên hàng * Định lượng Giá trị hàng Ghi chú Cước hàng 1 Khác …" at bounding box center [434, 179] width 799 height 67
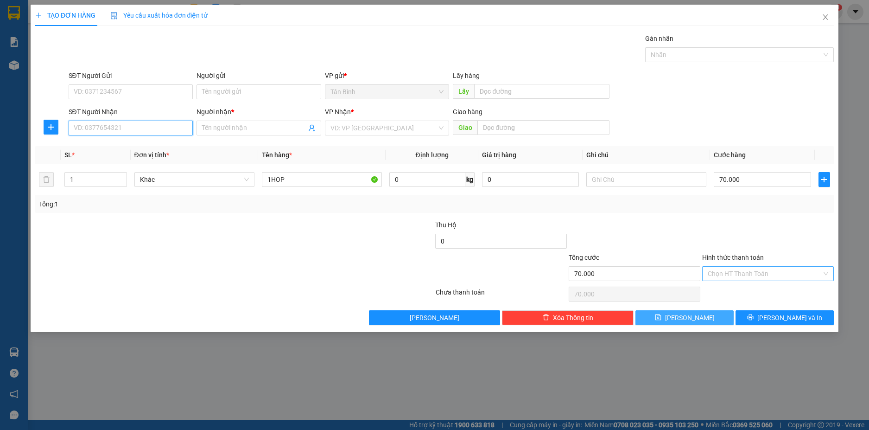
click at [116, 122] on input "SĐT Người Nhận" at bounding box center [131, 128] width 125 height 15
type input "0775511928"
click at [162, 143] on div "0775511928 - TUONG" at bounding box center [131, 146] width 114 height 10
click at [797, 314] on span "[PERSON_NAME] và In" at bounding box center [789, 317] width 65 height 10
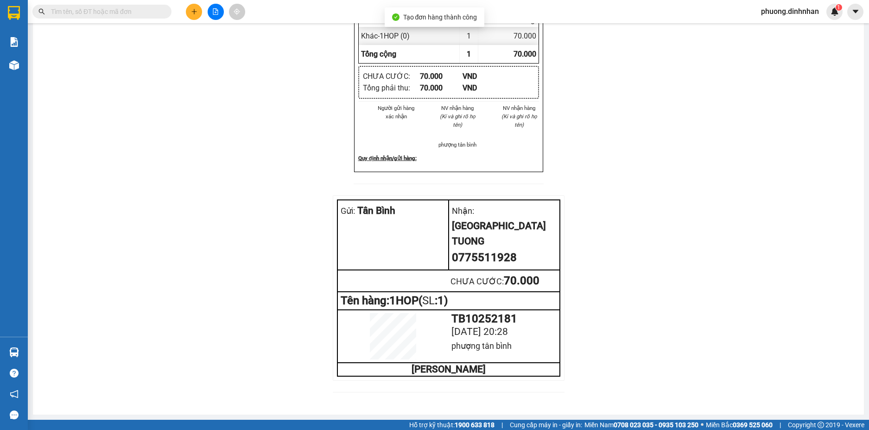
drag, startPoint x: 498, startPoint y: 52, endPoint x: 585, endPoint y: 42, distance: 87.3
